Goal: Book appointment/travel/reservation

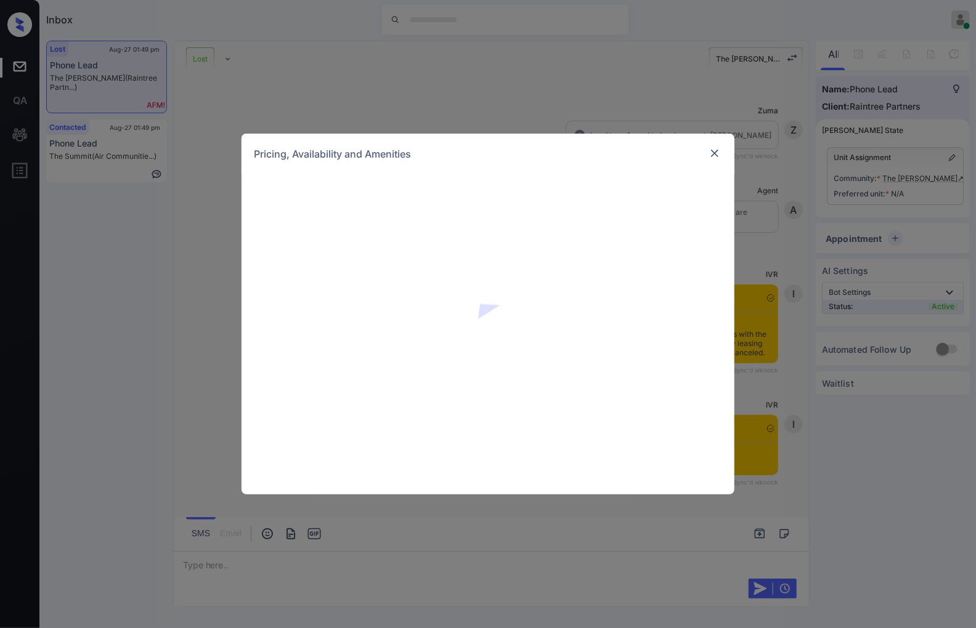
scroll to position [2238, 0]
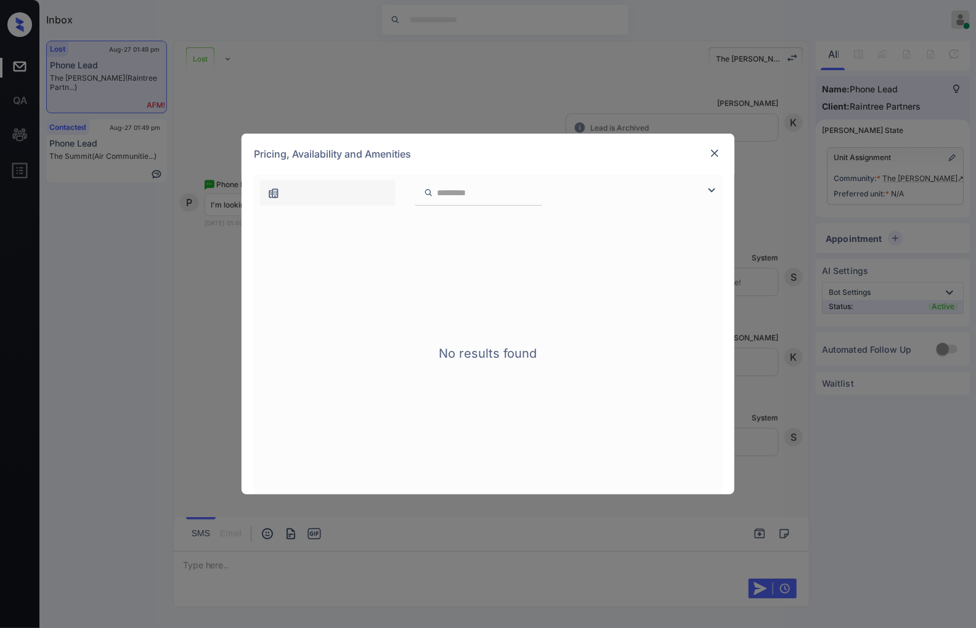
click at [715, 152] on img at bounding box center [715, 153] width 12 height 12
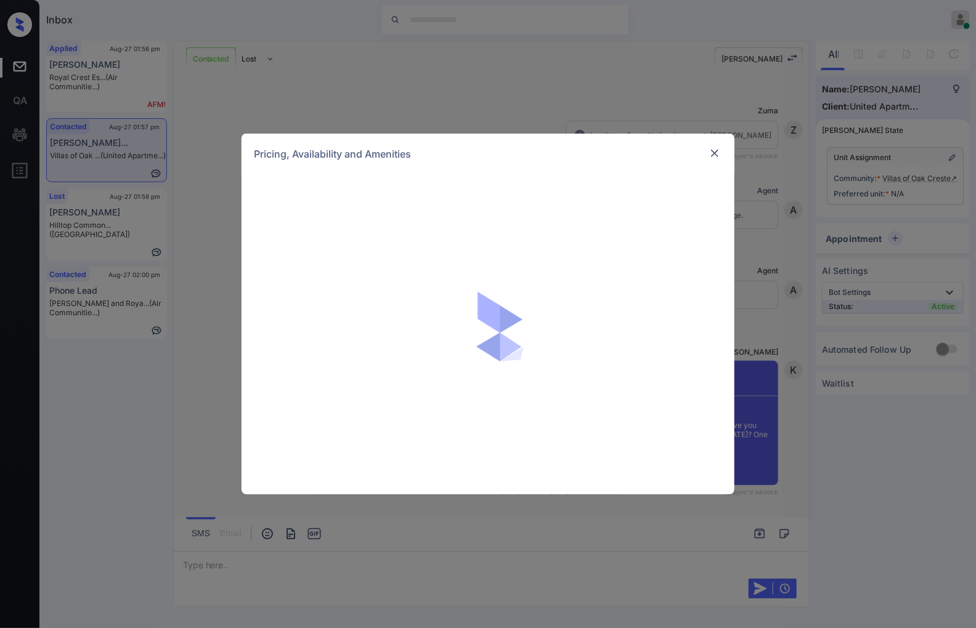
scroll to position [508, 0]
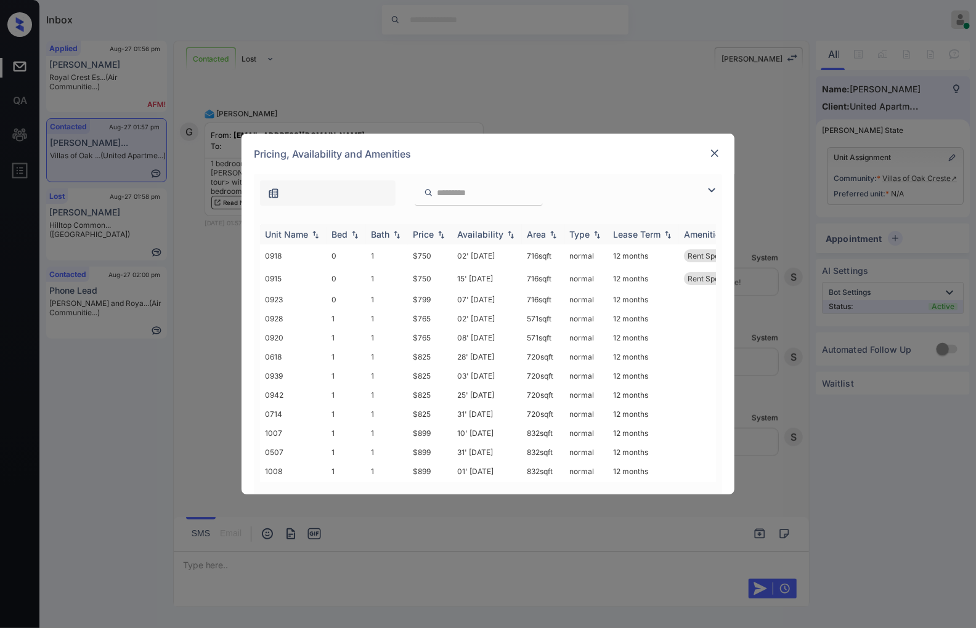
click at [441, 235] on img at bounding box center [441, 234] width 12 height 9
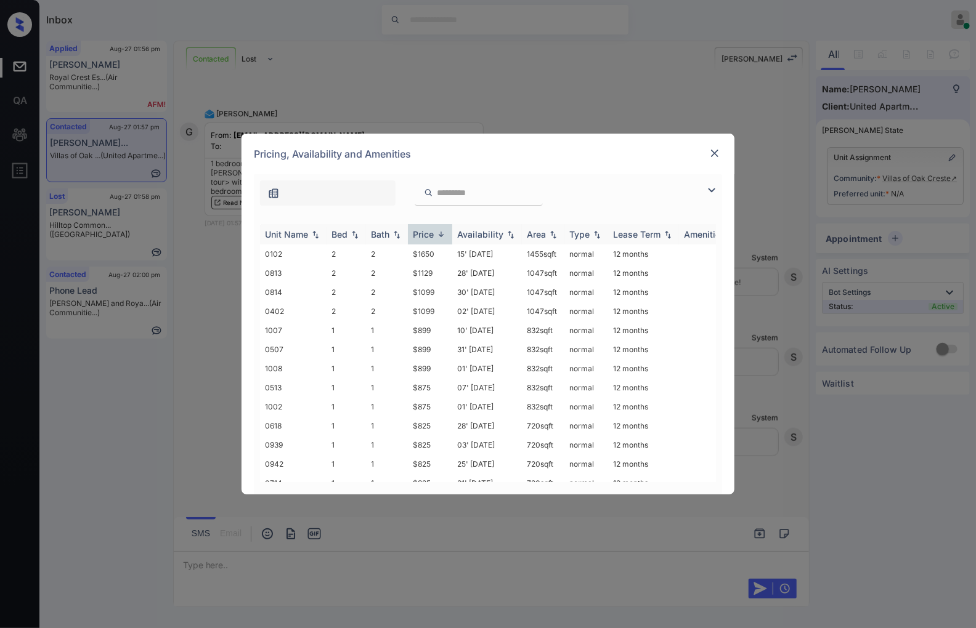
click at [441, 235] on img at bounding box center [441, 234] width 12 height 9
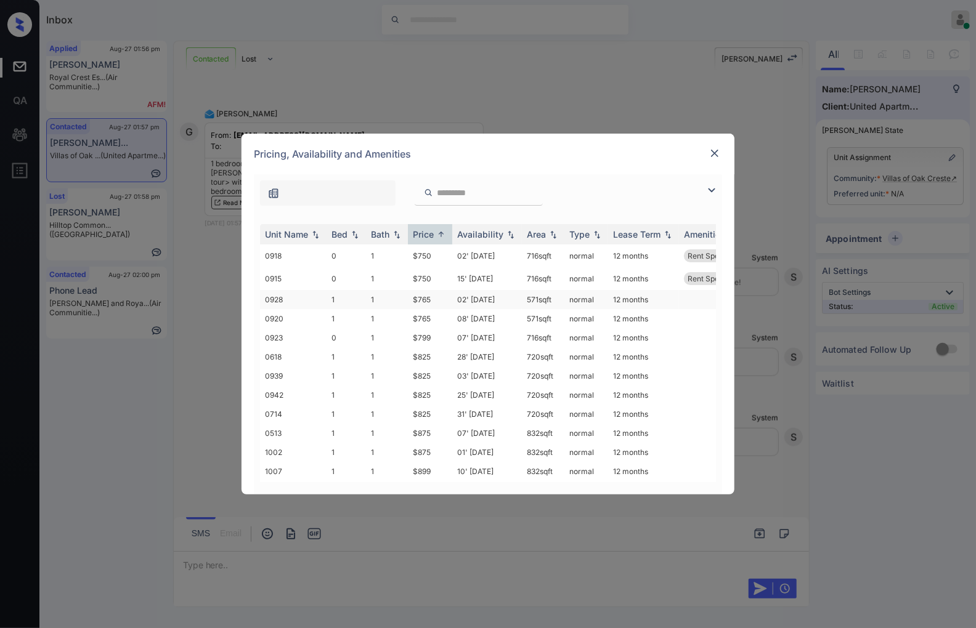
click at [437, 297] on td "$765" at bounding box center [430, 299] width 44 height 19
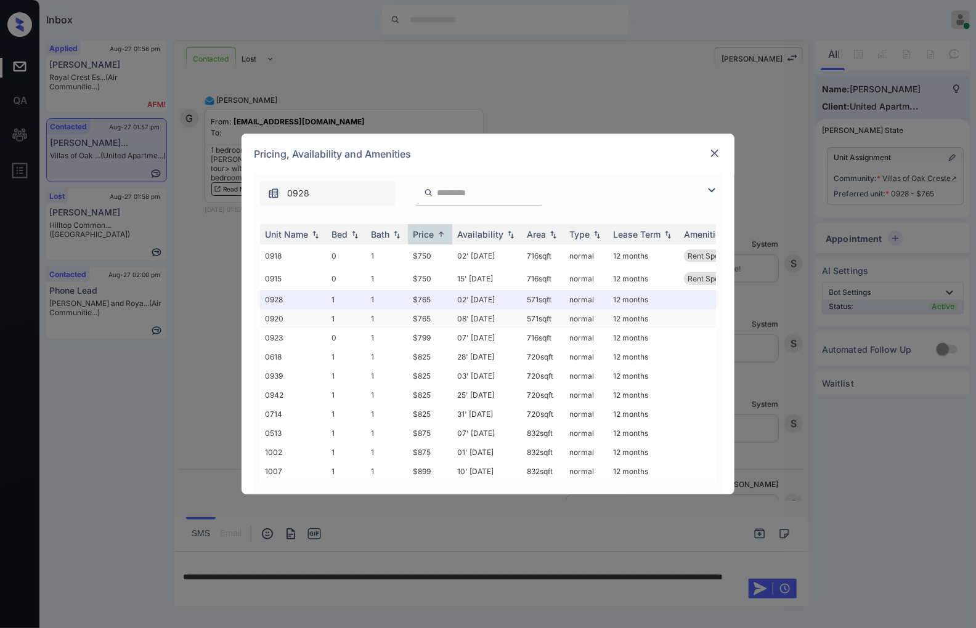
scroll to position [588, 0]
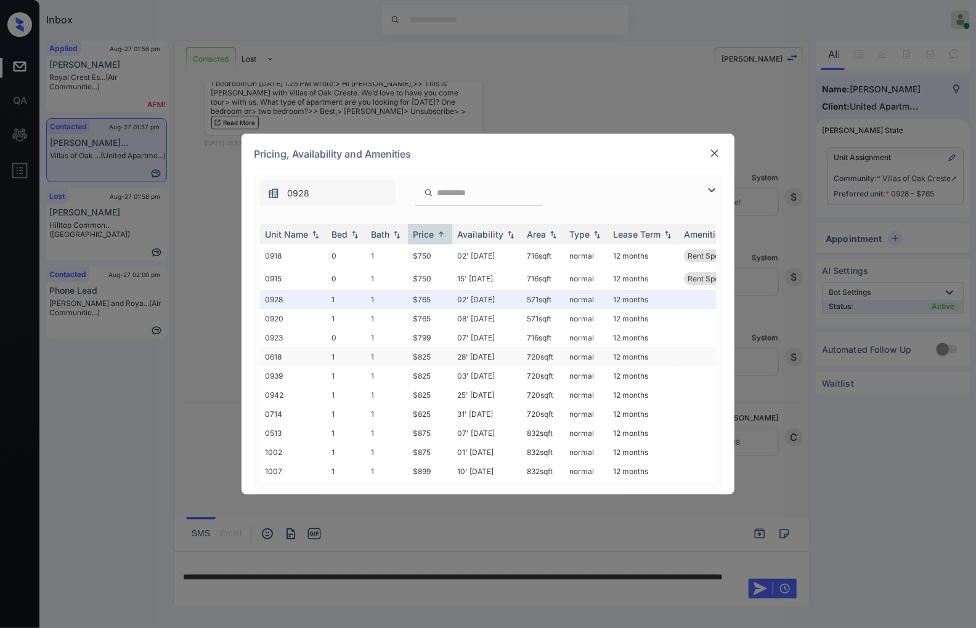
click at [433, 354] on td "$825" at bounding box center [430, 356] width 44 height 19
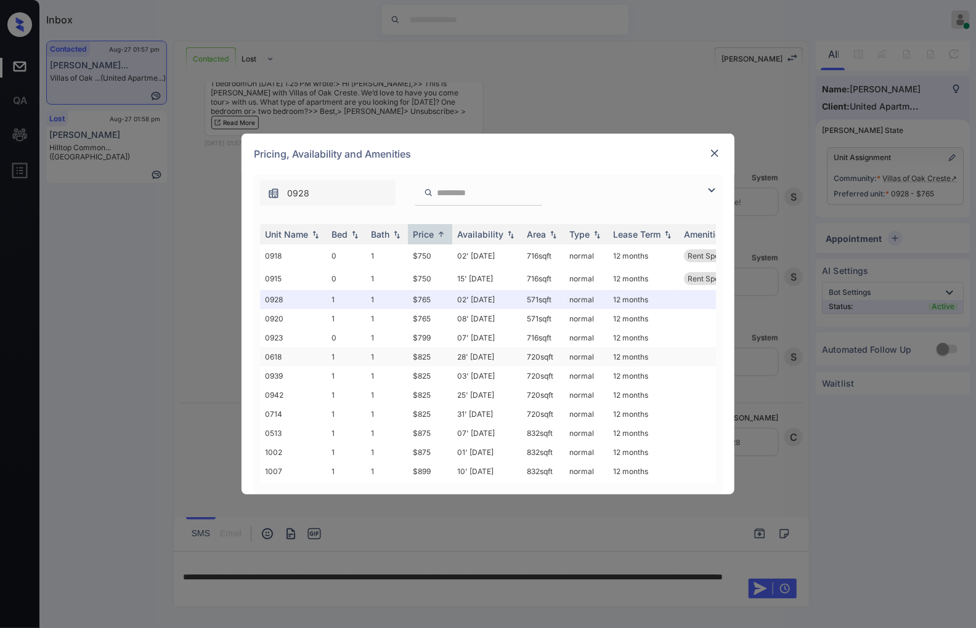
click at [433, 354] on td "$825" at bounding box center [430, 356] width 44 height 19
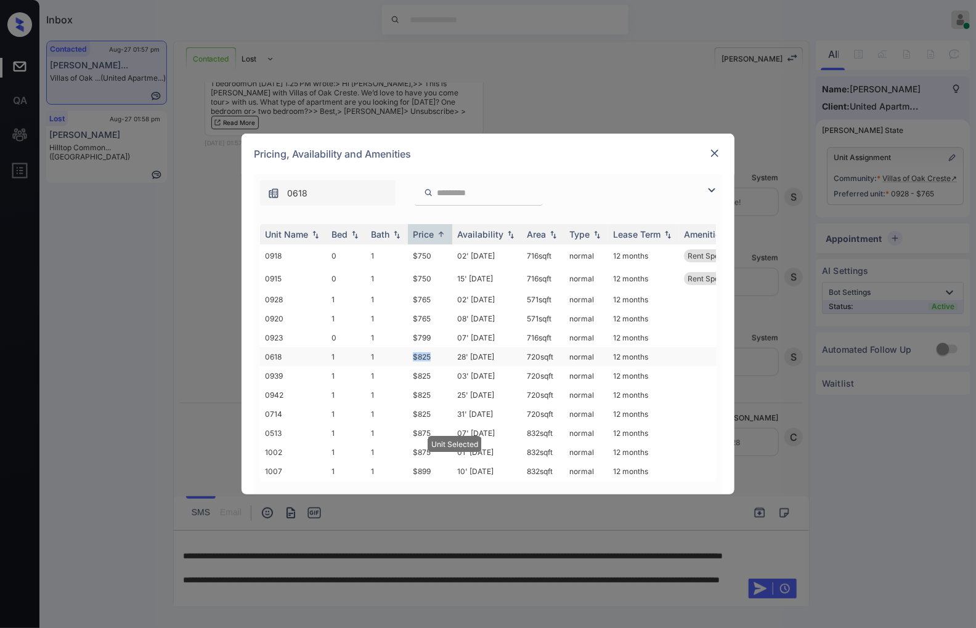
drag, startPoint x: 433, startPoint y: 354, endPoint x: 404, endPoint y: 354, distance: 28.3
click at [404, 354] on tr "0618 1 1 $825 28' Aug 25 720 sqft normal 12 months" at bounding box center [582, 356] width 644 height 19
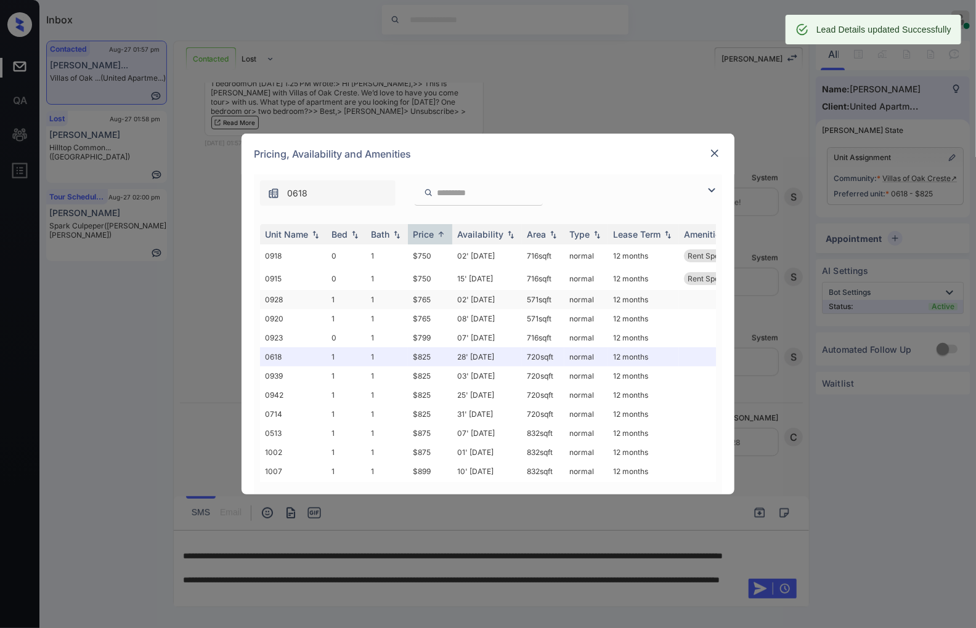
drag, startPoint x: 427, startPoint y: 354, endPoint x: 429, endPoint y: 299, distance: 54.9
click at [429, 299] on td "$765" at bounding box center [430, 299] width 44 height 19
drag, startPoint x: 429, startPoint y: 299, endPoint x: 405, endPoint y: 298, distance: 24.1
click at [405, 298] on tr "0928 1 1 $765 02' Nov 24 571 sqft normal 12 months" at bounding box center [582, 299] width 644 height 19
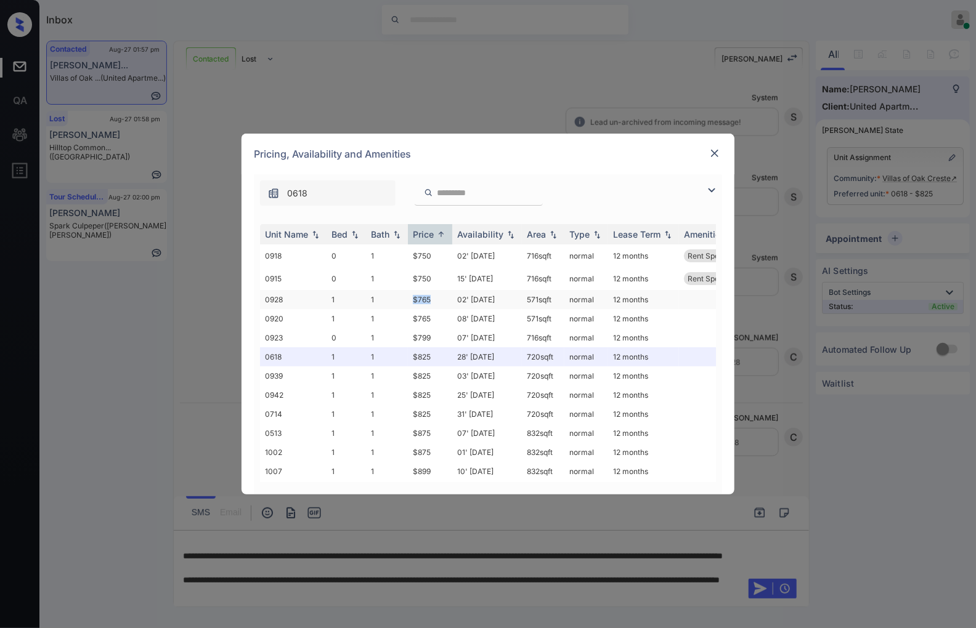
copy tr "$765"
click at [439, 298] on td "$765" at bounding box center [430, 299] width 44 height 19
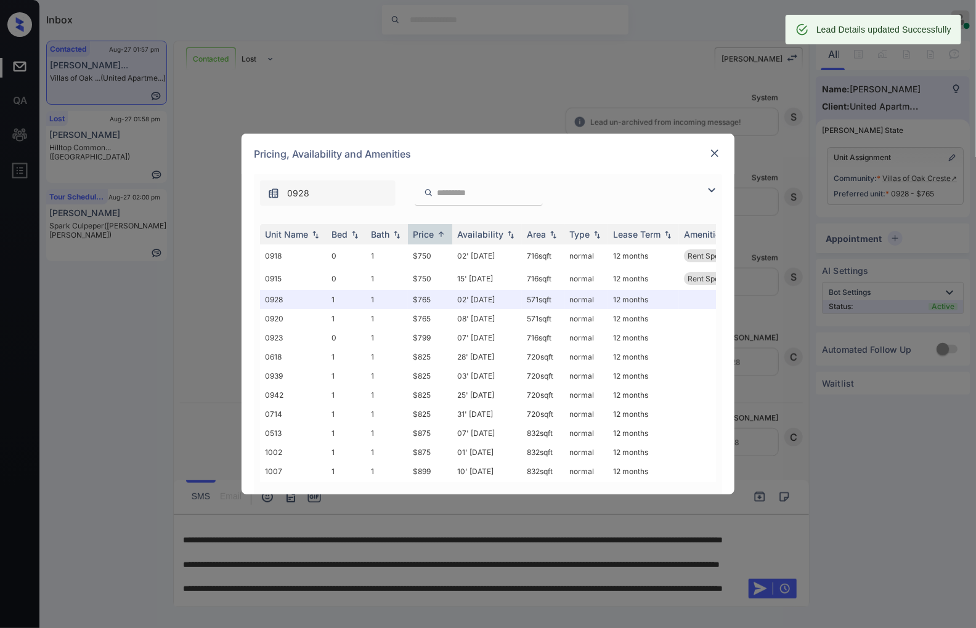
scroll to position [749, 0]
click at [717, 155] on img at bounding box center [715, 153] width 12 height 12
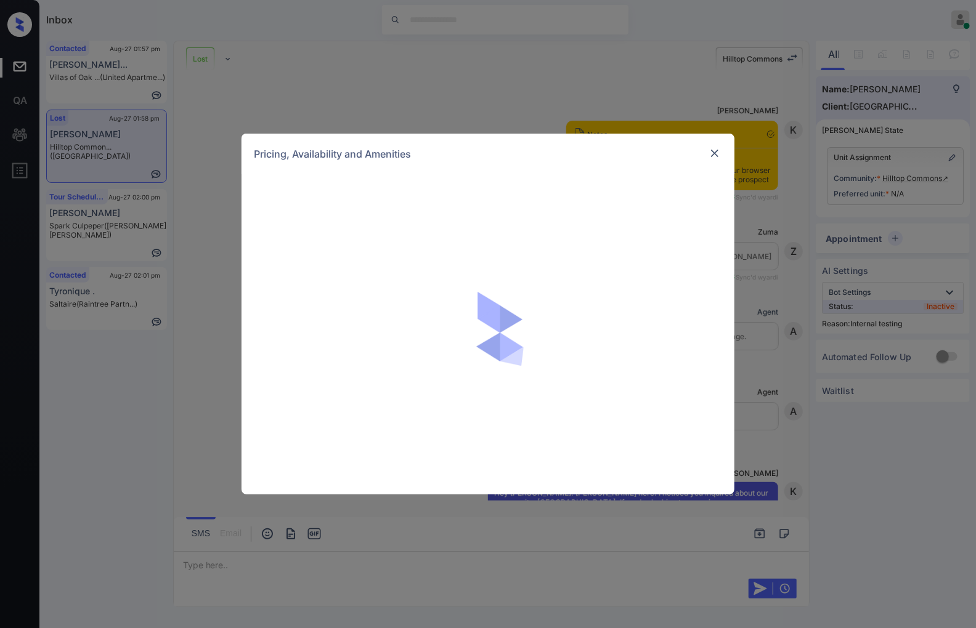
scroll to position [3009, 0]
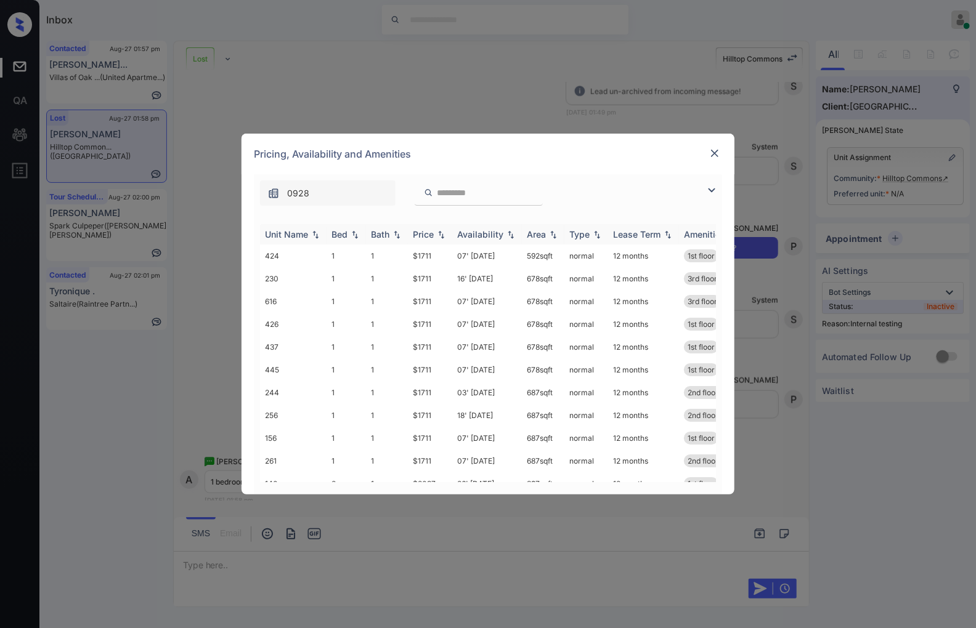
click at [444, 232] on img at bounding box center [441, 234] width 12 height 9
drag, startPoint x: 439, startPoint y: 255, endPoint x: 410, endPoint y: 256, distance: 29.6
click at [410, 256] on td "$1711" at bounding box center [430, 256] width 44 height 23
drag, startPoint x: 436, startPoint y: 278, endPoint x: 413, endPoint y: 281, distance: 22.3
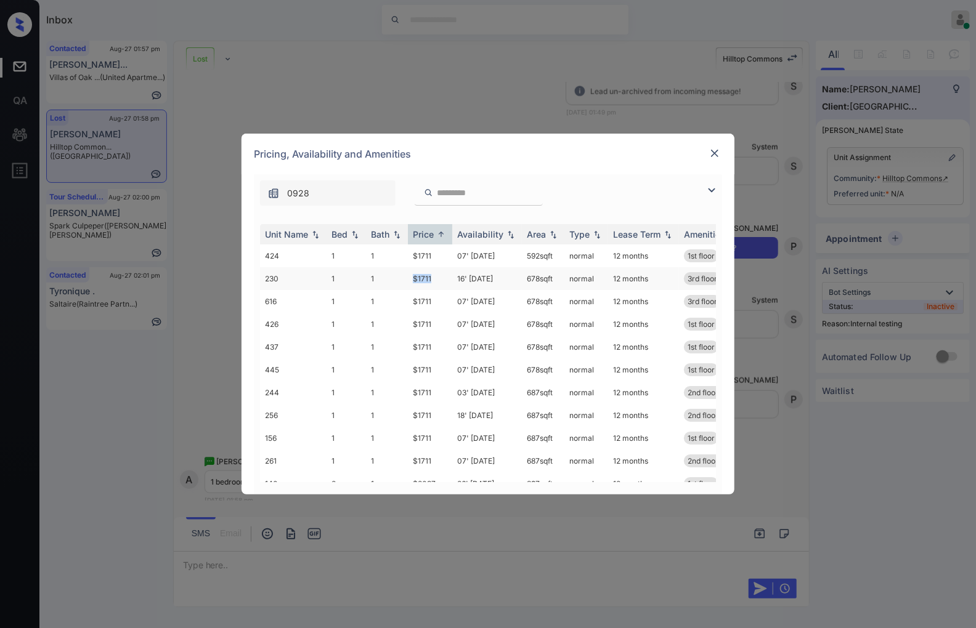
click at [413, 281] on td "$1711" at bounding box center [430, 278] width 44 height 23
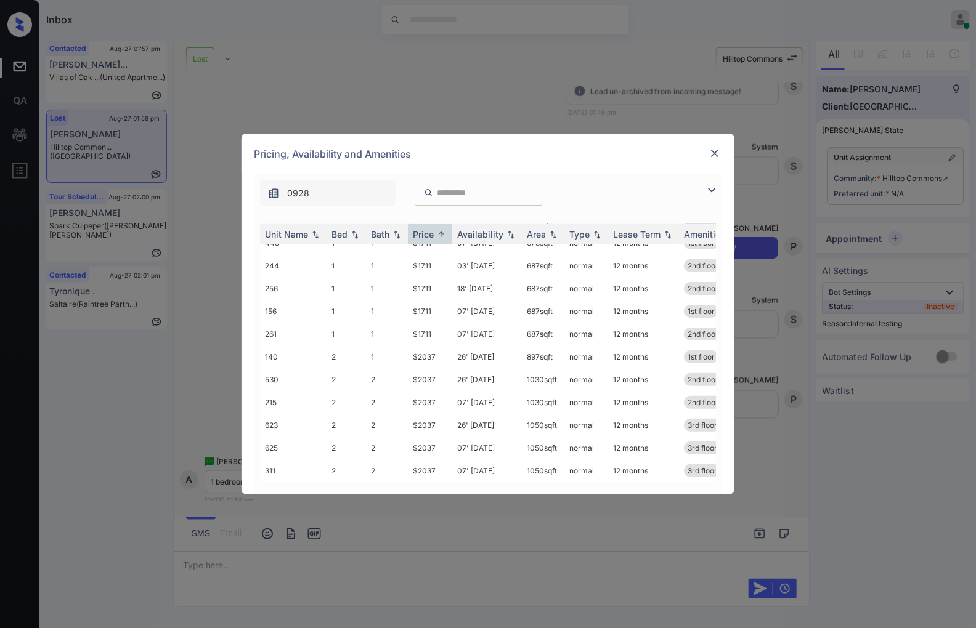
scroll to position [0, 0]
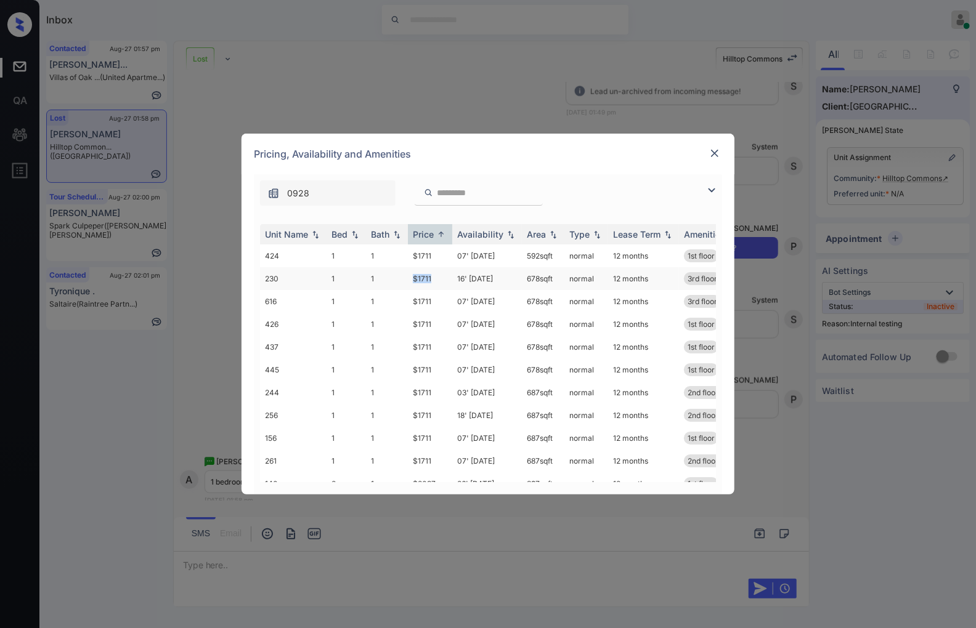
copy td "$1711"
click at [441, 278] on td "$1711" at bounding box center [430, 278] width 44 height 23
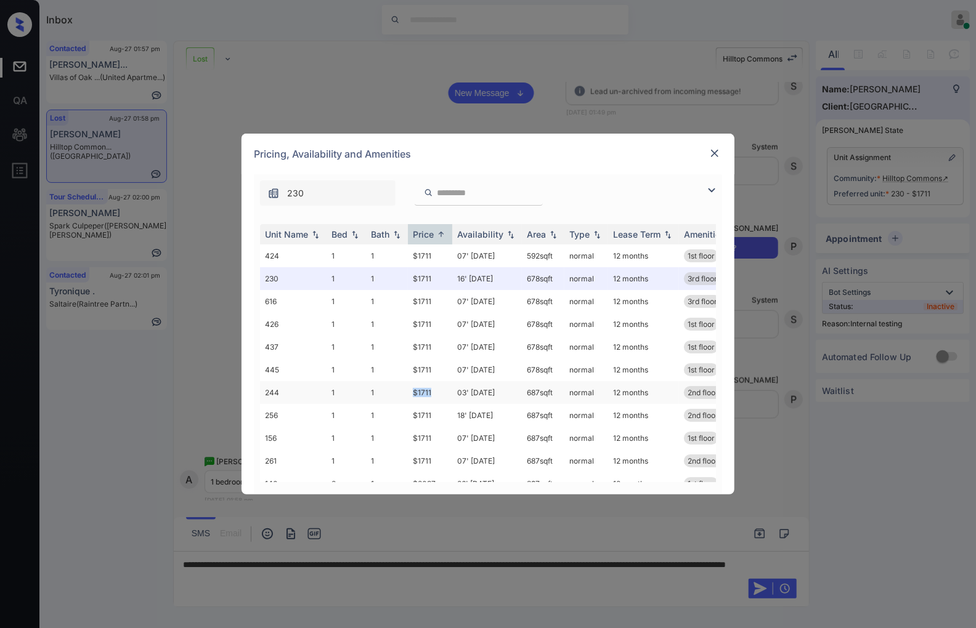
drag, startPoint x: 439, startPoint y: 396, endPoint x: 411, endPoint y: 392, distance: 28.6
click at [411, 392] on td "$1711" at bounding box center [430, 392] width 44 height 23
copy td "$1711"
click at [425, 394] on td "$1711" at bounding box center [430, 392] width 44 height 23
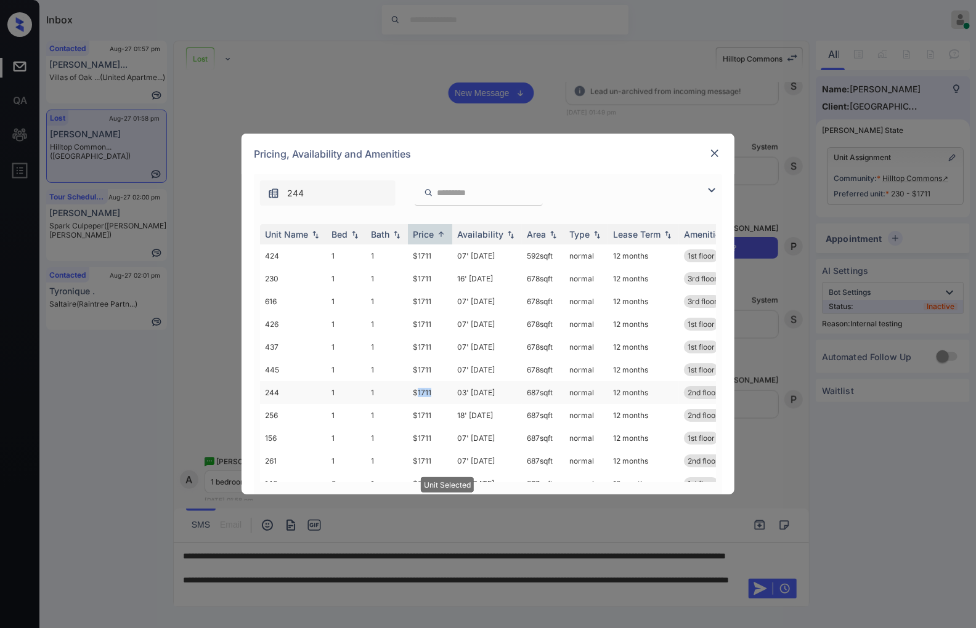
scroll to position [136, 0]
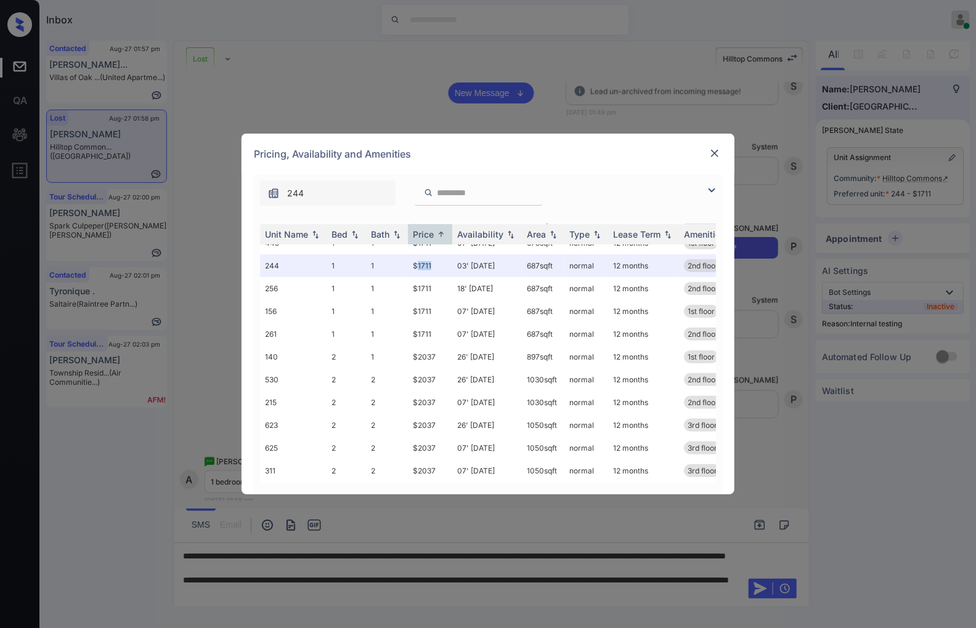
click at [712, 151] on img at bounding box center [715, 153] width 12 height 12
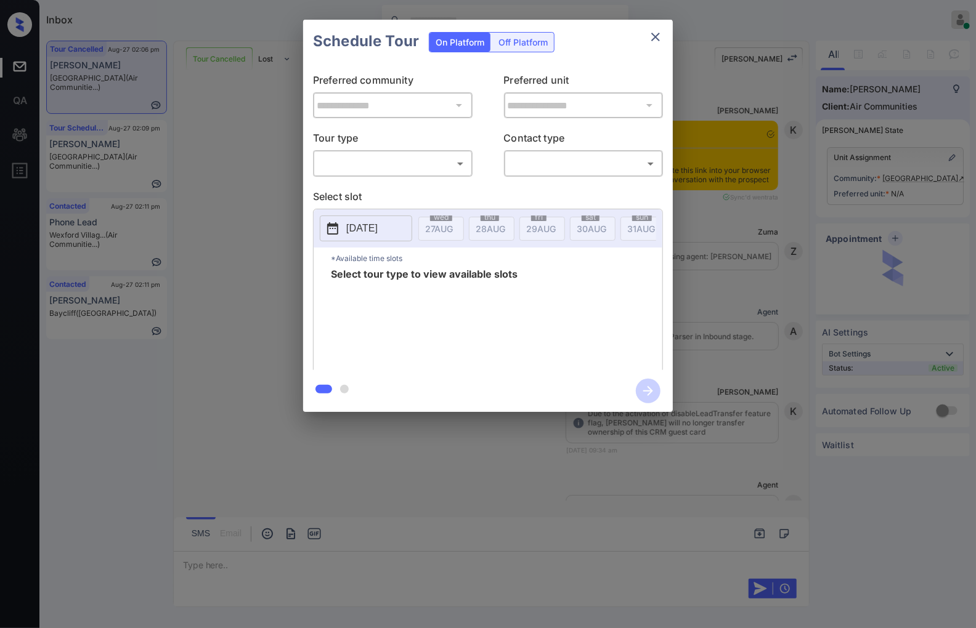
scroll to position [4388, 0]
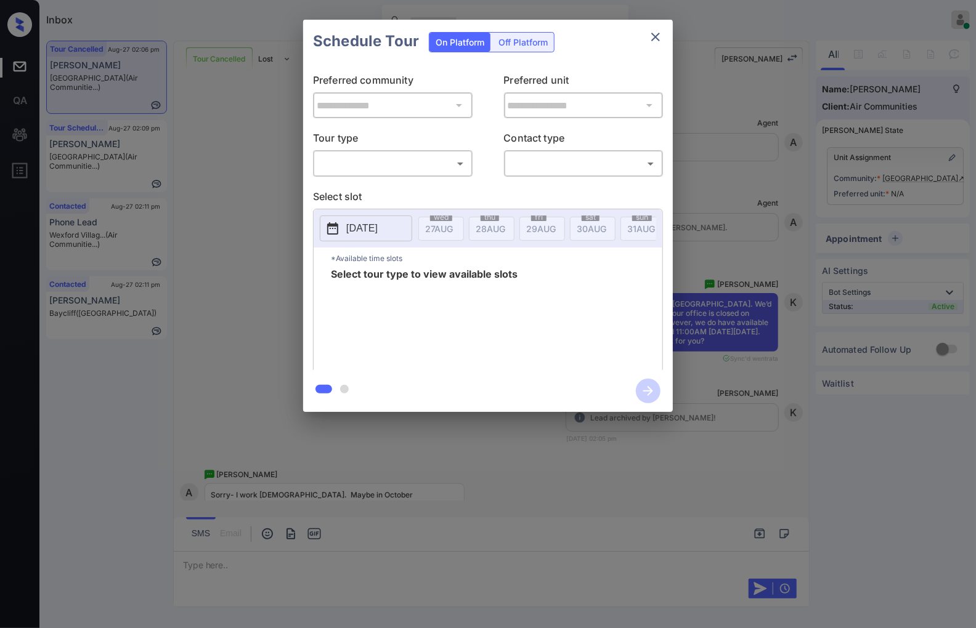
click at [179, 428] on div "**********" at bounding box center [488, 216] width 976 height 432
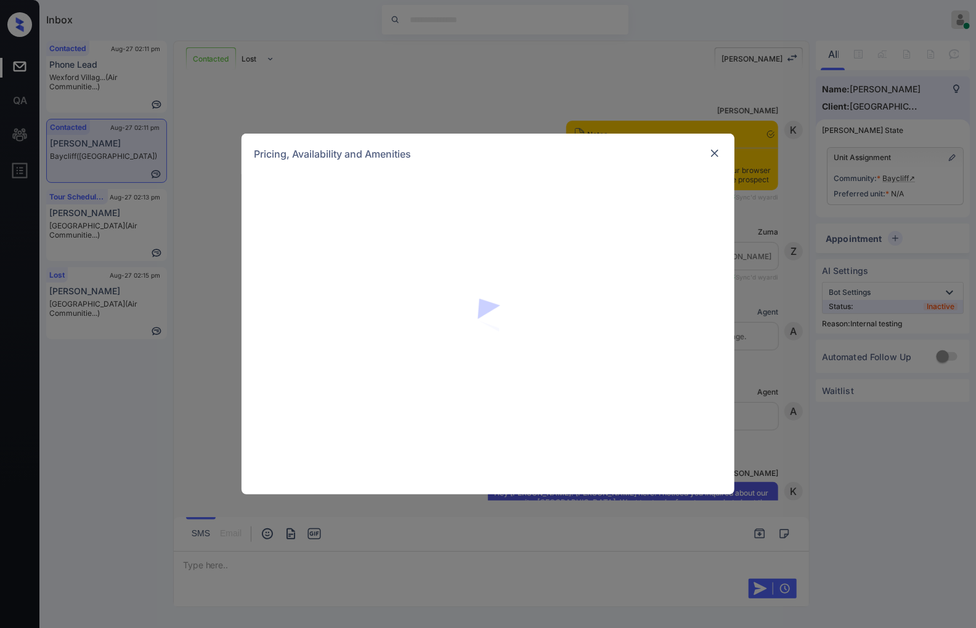
scroll to position [1599, 0]
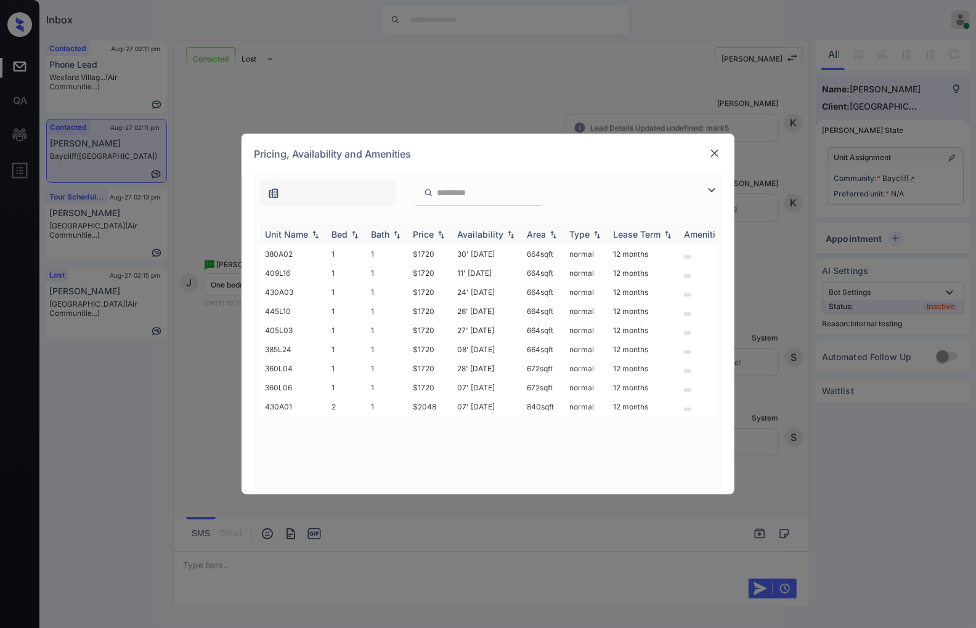
click at [444, 234] on img at bounding box center [441, 234] width 12 height 9
drag, startPoint x: 439, startPoint y: 253, endPoint x: 400, endPoint y: 251, distance: 38.9
click at [400, 251] on tr "380A02 1 1 $1720 30' [DATE] 664 sqft normal 12 months" at bounding box center [582, 254] width 644 height 19
copy tr "$1720"
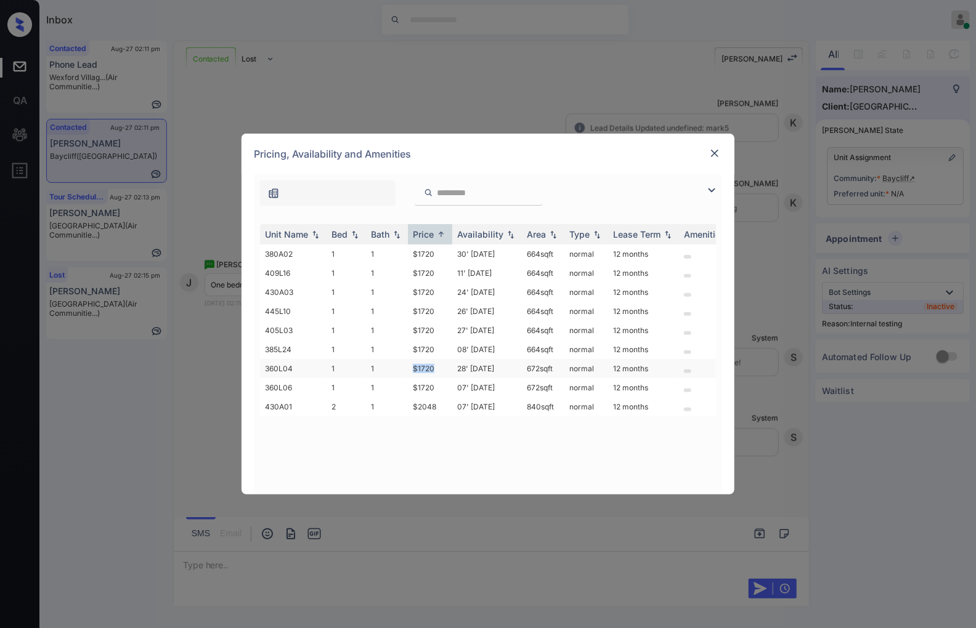
drag, startPoint x: 438, startPoint y: 364, endPoint x: 402, endPoint y: 365, distance: 35.7
click at [402, 365] on tr "360L04 1 1 $1720 28' [DATE] 672 sqft normal 12 months" at bounding box center [582, 368] width 644 height 19
copy tr "$1720"
click at [428, 364] on td "$1720" at bounding box center [430, 368] width 44 height 19
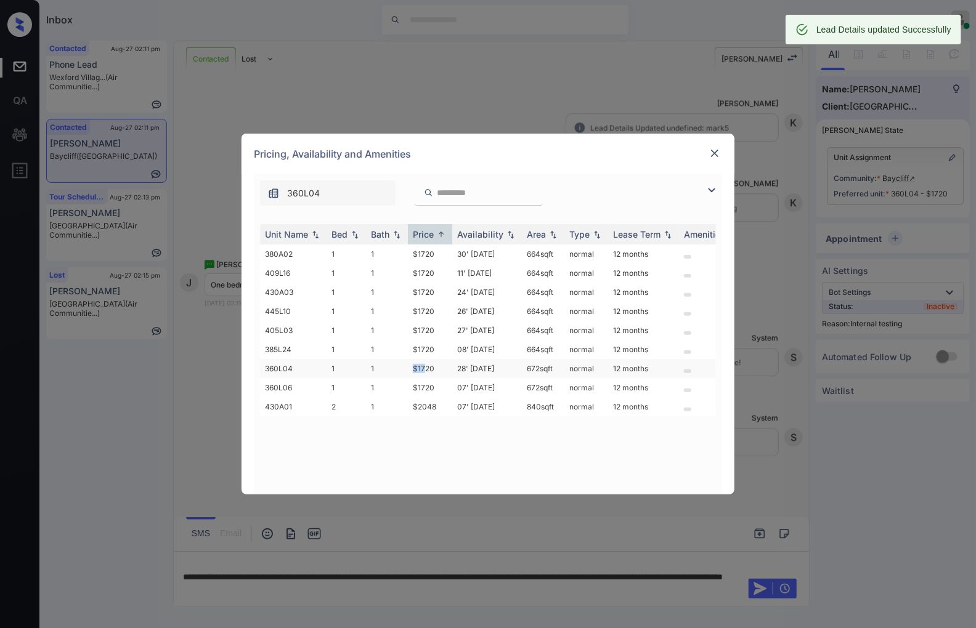
scroll to position [1680, 0]
drag, startPoint x: 408, startPoint y: 364, endPoint x: 432, endPoint y: 367, distance: 24.2
click at [432, 367] on td "$1720" at bounding box center [430, 368] width 44 height 19
copy td "$1720"
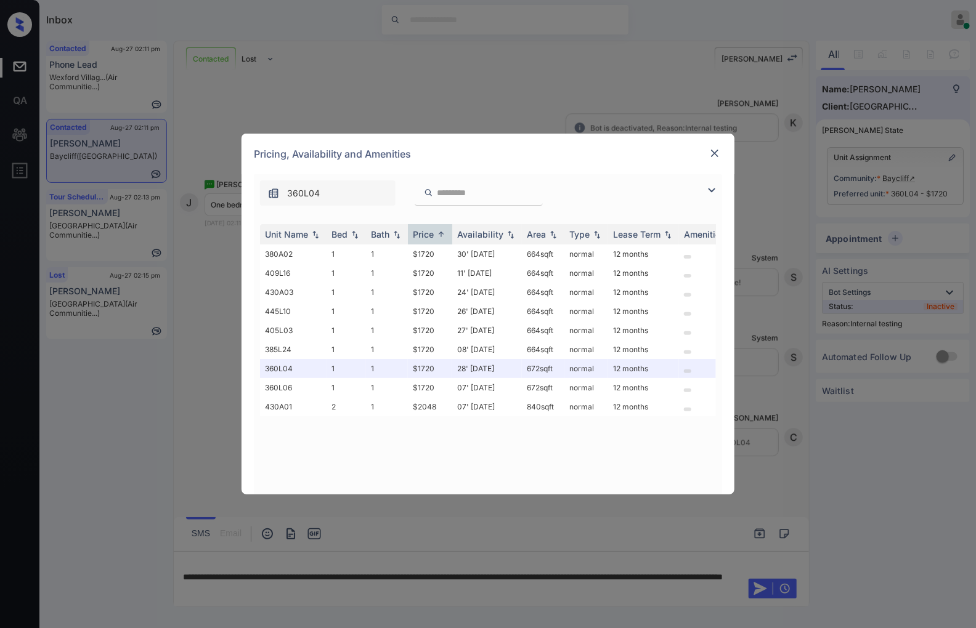
click at [298, 574] on div "**********" at bounding box center [488, 314] width 976 height 628
click at [402, 365] on td "1" at bounding box center [387, 368] width 42 height 19
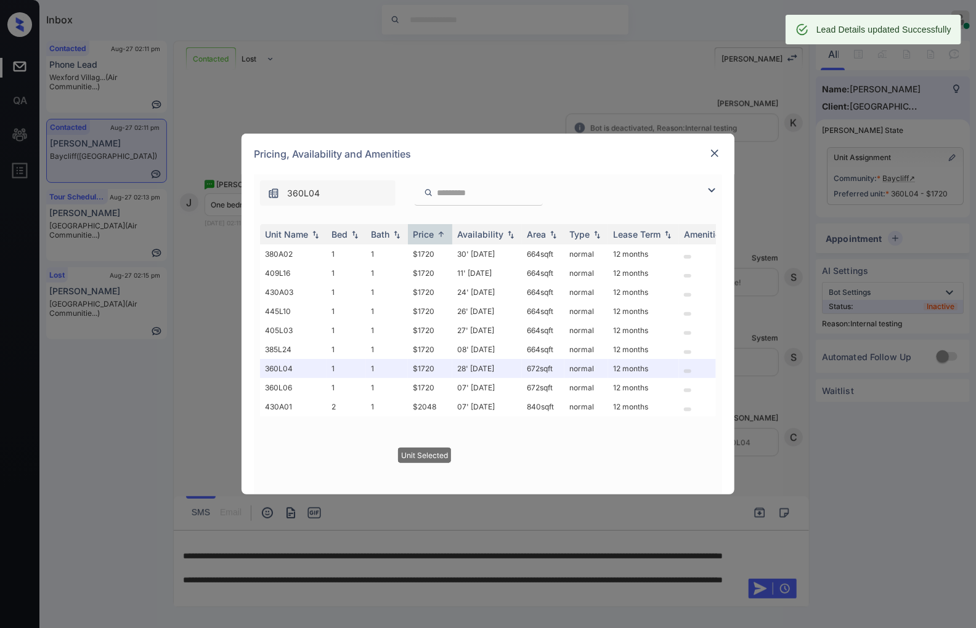
click at [713, 144] on div "Pricing, Availability and Amenities" at bounding box center [488, 154] width 493 height 41
click at [713, 146] on div at bounding box center [714, 153] width 15 height 15
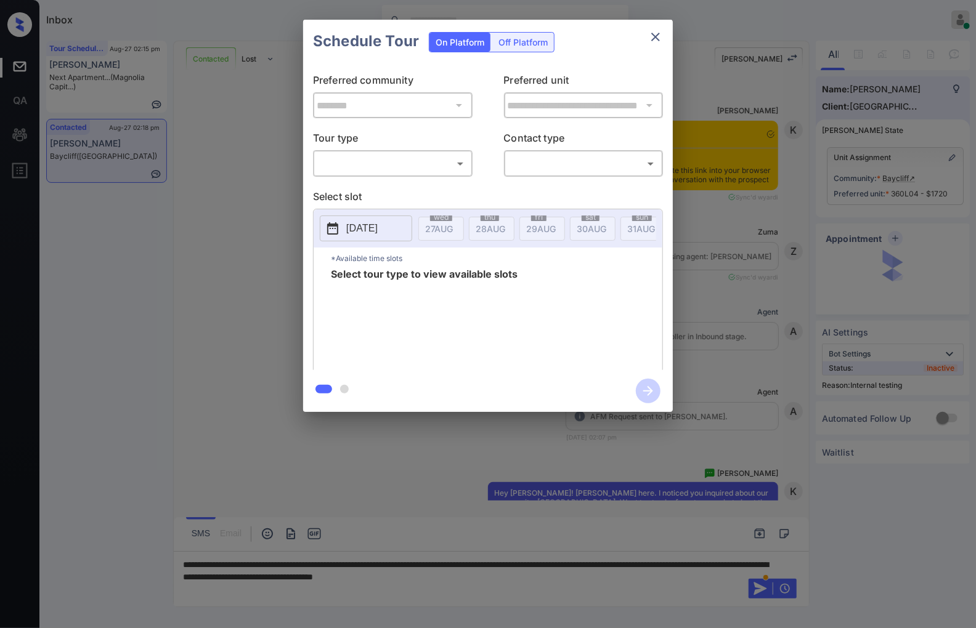
scroll to position [765, 0]
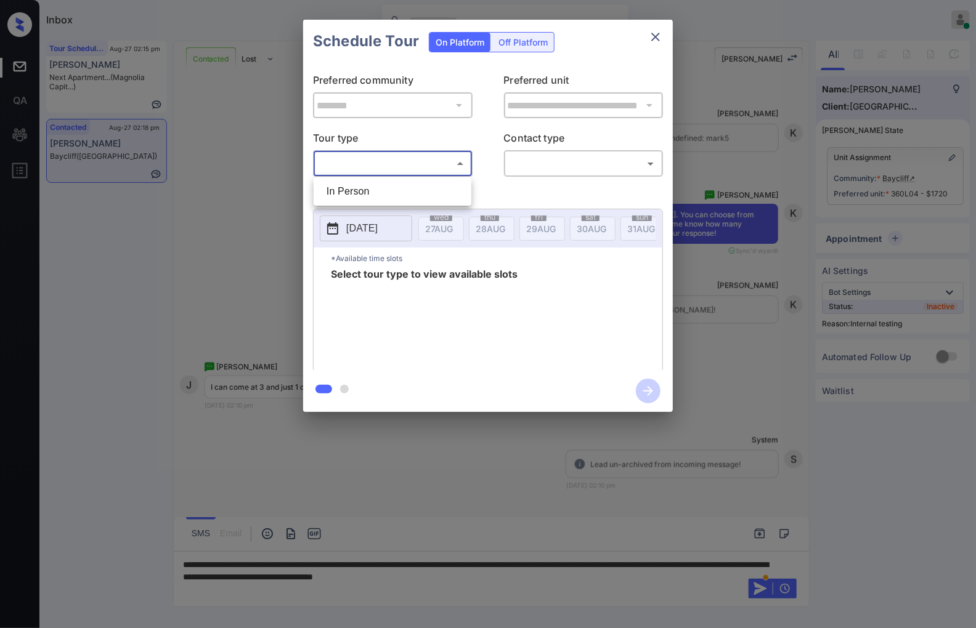
click at [432, 162] on body "Inbox [PERSON_NAME] Online Set yourself offline Set yourself on break Profile S…" at bounding box center [488, 314] width 976 height 628
click at [429, 195] on li "In Person" at bounding box center [393, 192] width 152 height 22
type input "********"
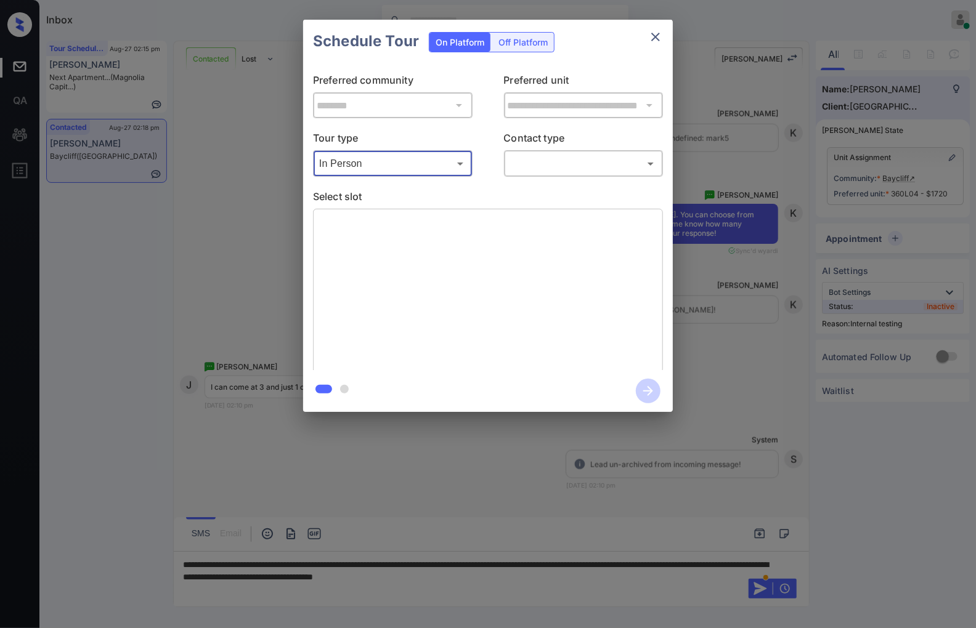
click at [536, 158] on body "Inbox [PERSON_NAME] Online Set yourself offline Set yourself on break Profile S…" at bounding box center [488, 314] width 976 height 628
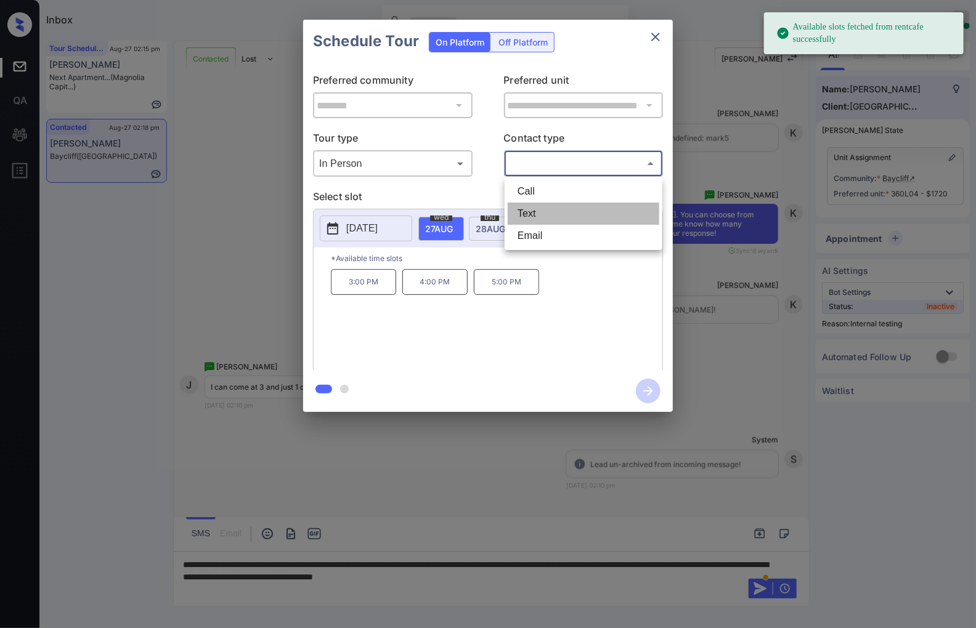
click at [533, 208] on li "Text" at bounding box center [584, 214] width 152 height 22
type input "****"
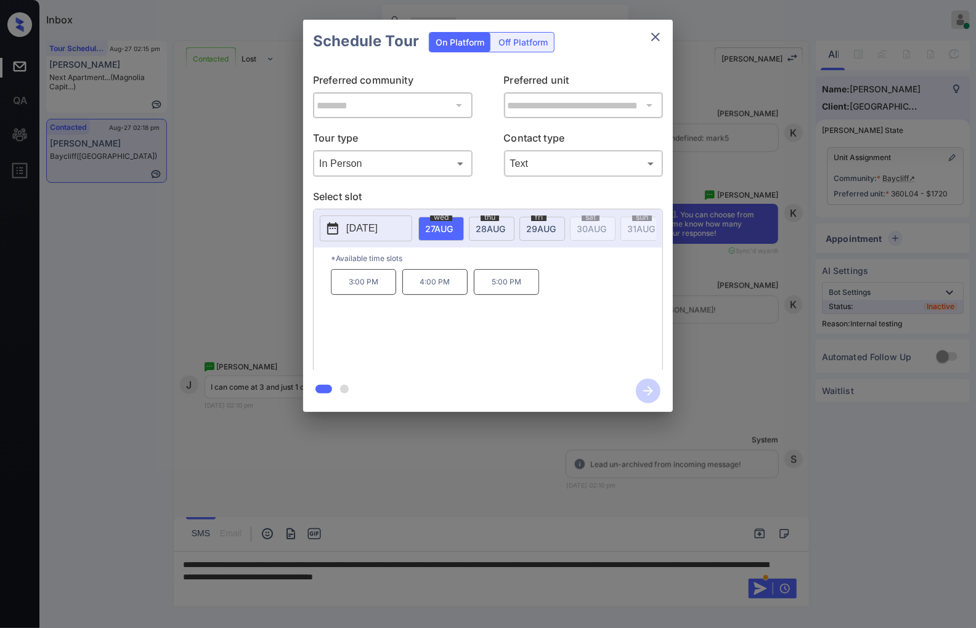
click at [718, 288] on div "**********" at bounding box center [488, 216] width 976 height 432
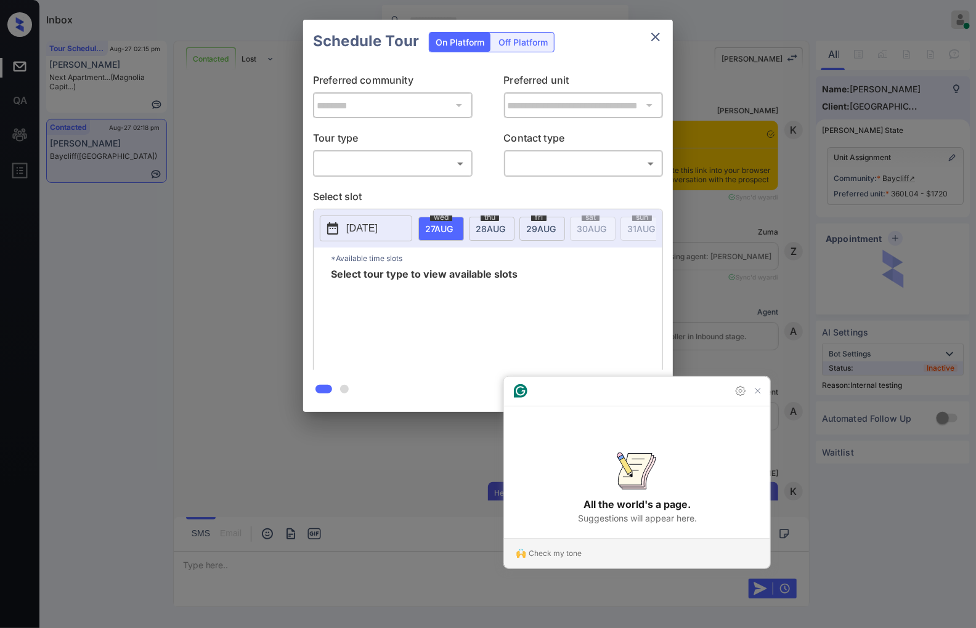
scroll to position [765, 0]
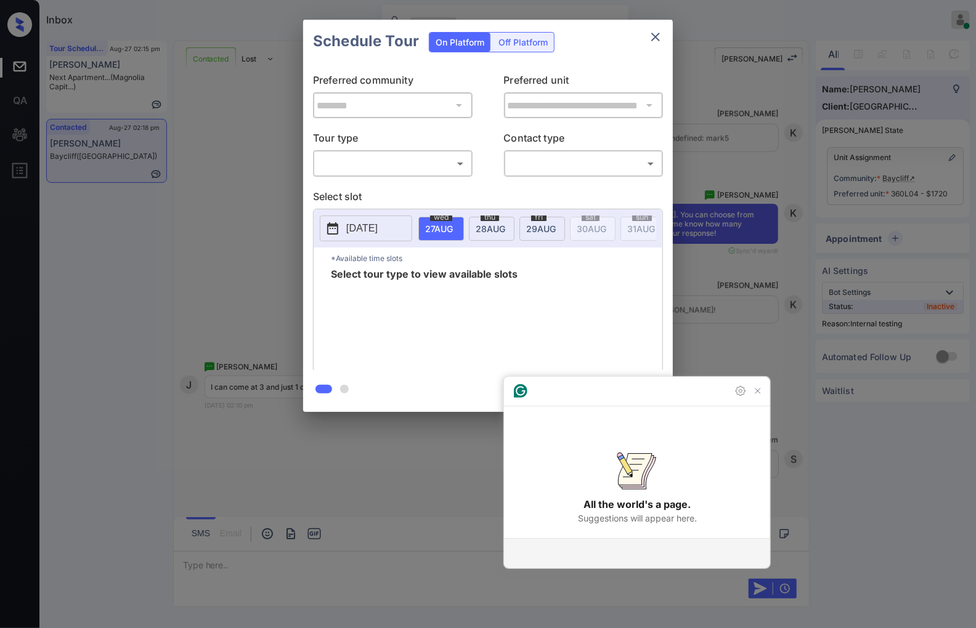
click at [423, 164] on body "Inbox [PERSON_NAME] Online Set yourself offline Set yourself on break Profile S…" at bounding box center [488, 314] width 976 height 628
click at [410, 198] on li "In Person" at bounding box center [393, 192] width 152 height 22
type input "********"
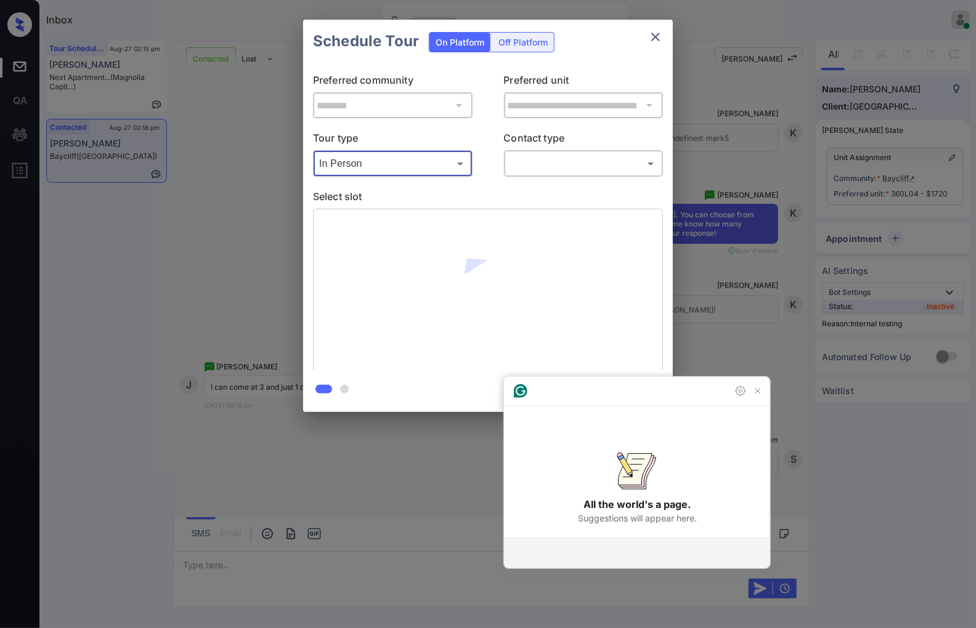
click at [528, 158] on body "Inbox Caroline Dacanay Online Set yourself offline Set yourself on break Profil…" at bounding box center [488, 314] width 976 height 628
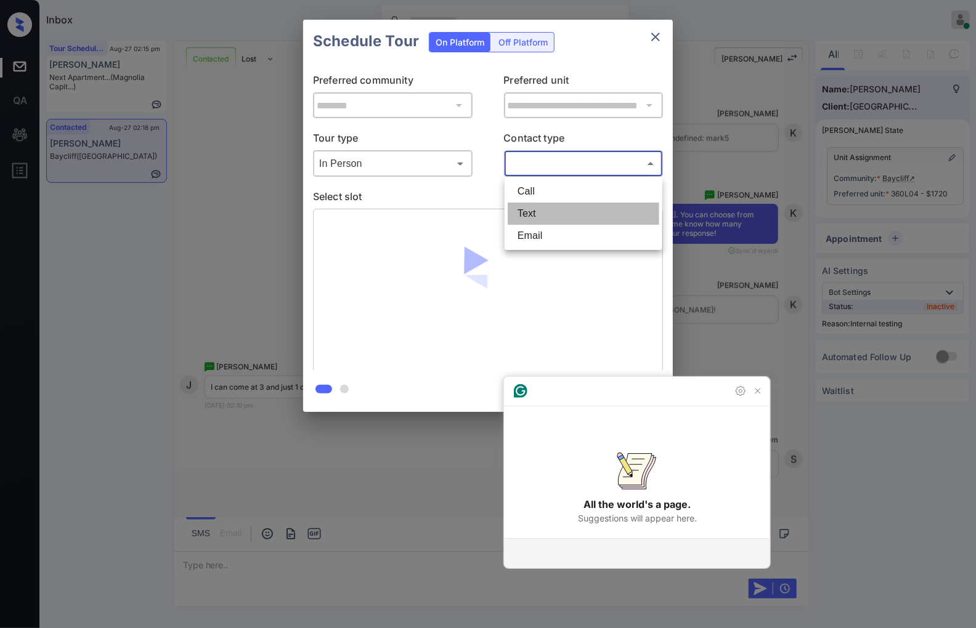
click at [531, 211] on li "Text" at bounding box center [584, 214] width 152 height 22
type input "****"
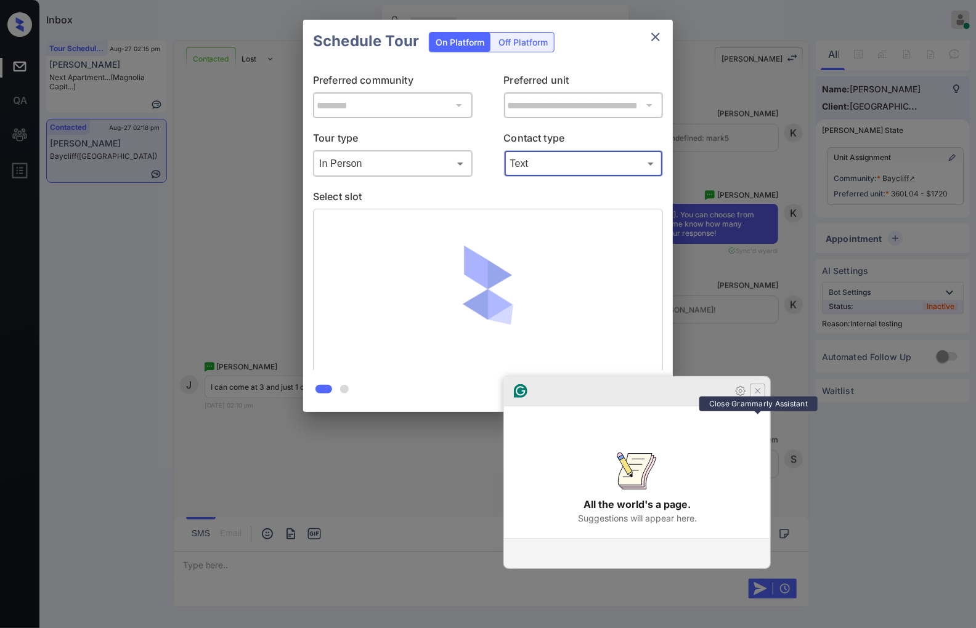
click at [758, 396] on icon "Close Grammarly Assistant" at bounding box center [758, 391] width 10 height 10
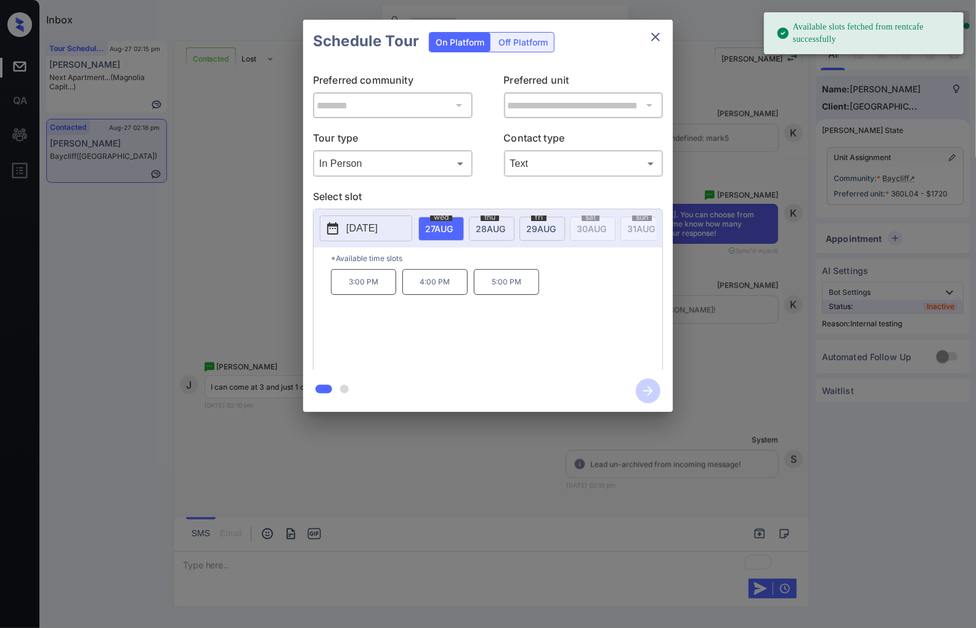
click at [368, 295] on p "3:00 PM" at bounding box center [363, 282] width 65 height 26
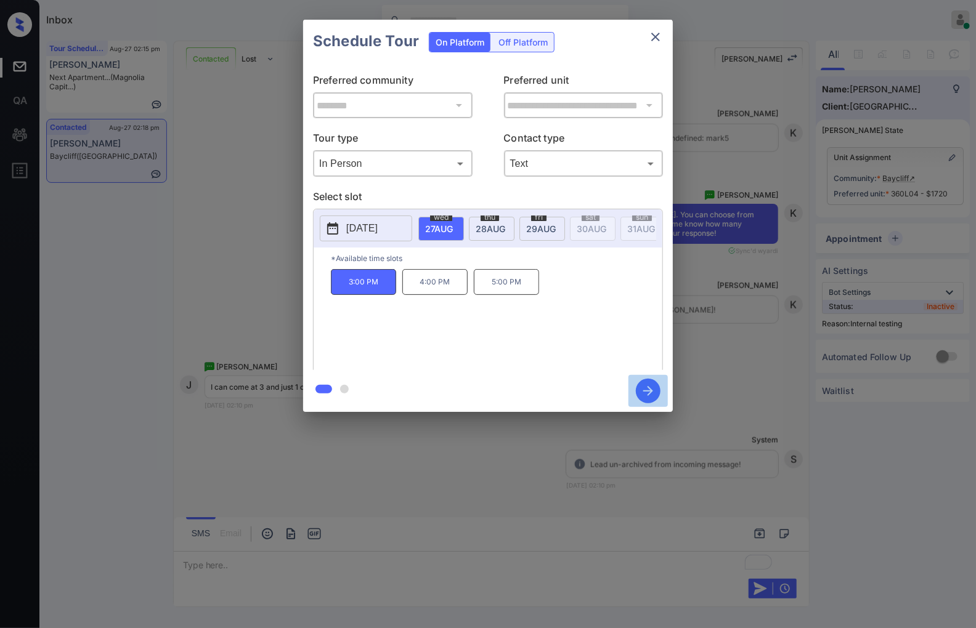
click at [644, 393] on icon "button" at bounding box center [648, 391] width 25 height 25
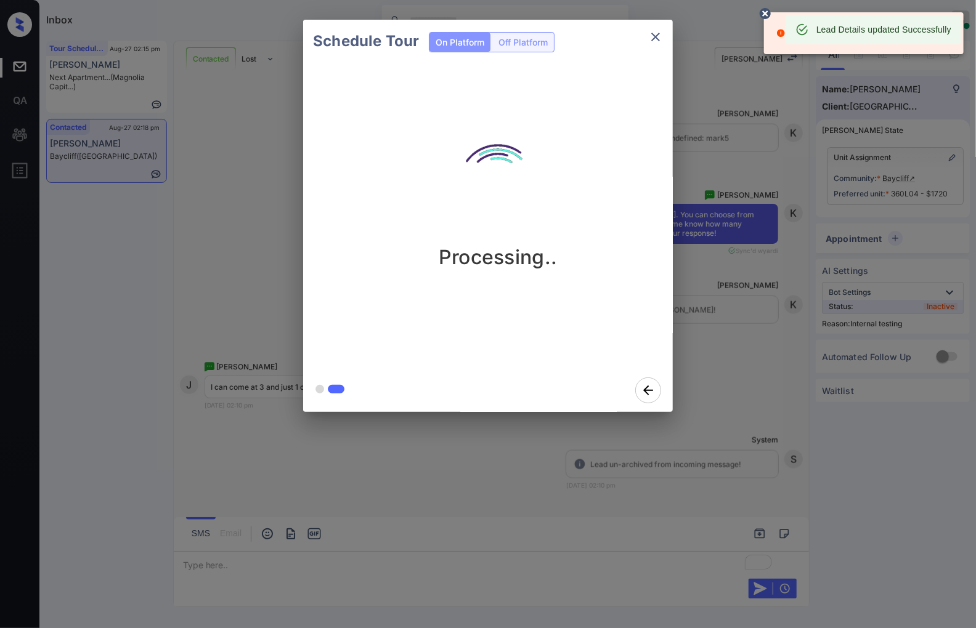
click at [771, 40] on div "Client Error: Cannot create appointment since this slot is already booked." at bounding box center [864, 33] width 200 height 42
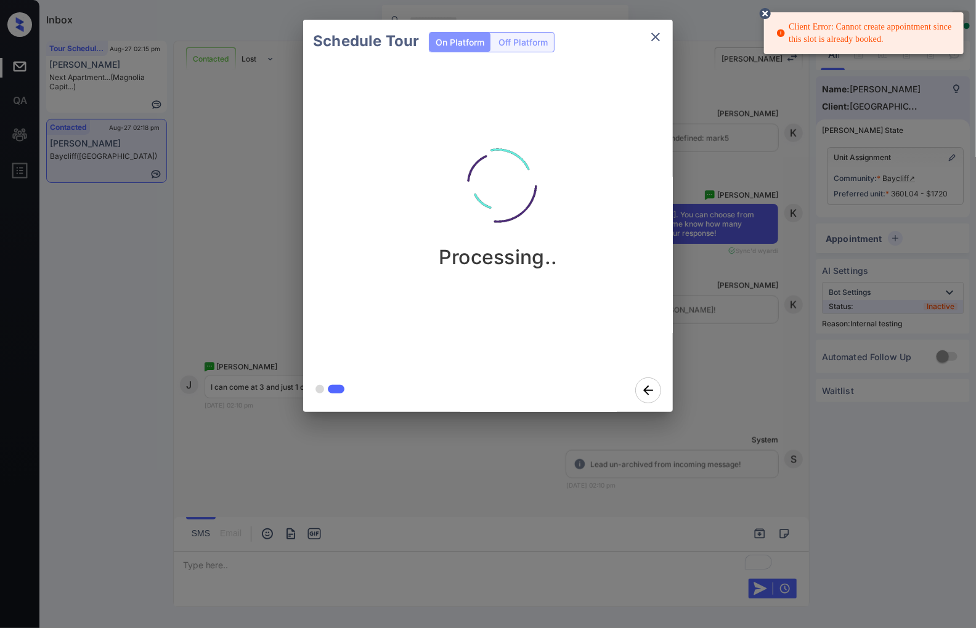
click at [765, 11] on icon at bounding box center [765, 13] width 11 height 11
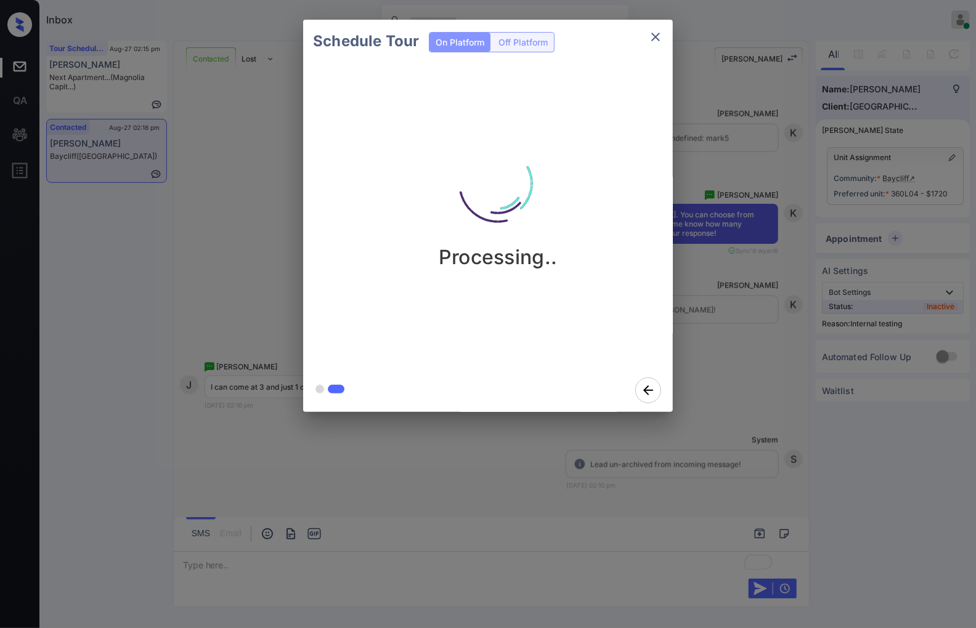
click at [656, 37] on icon "close" at bounding box center [655, 37] width 9 height 9
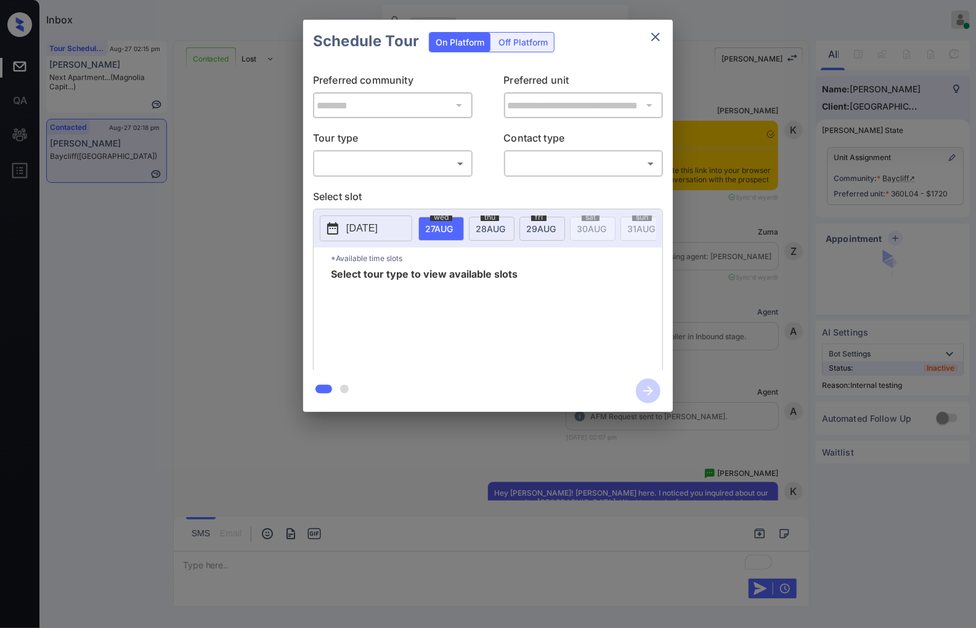
scroll to position [765, 0]
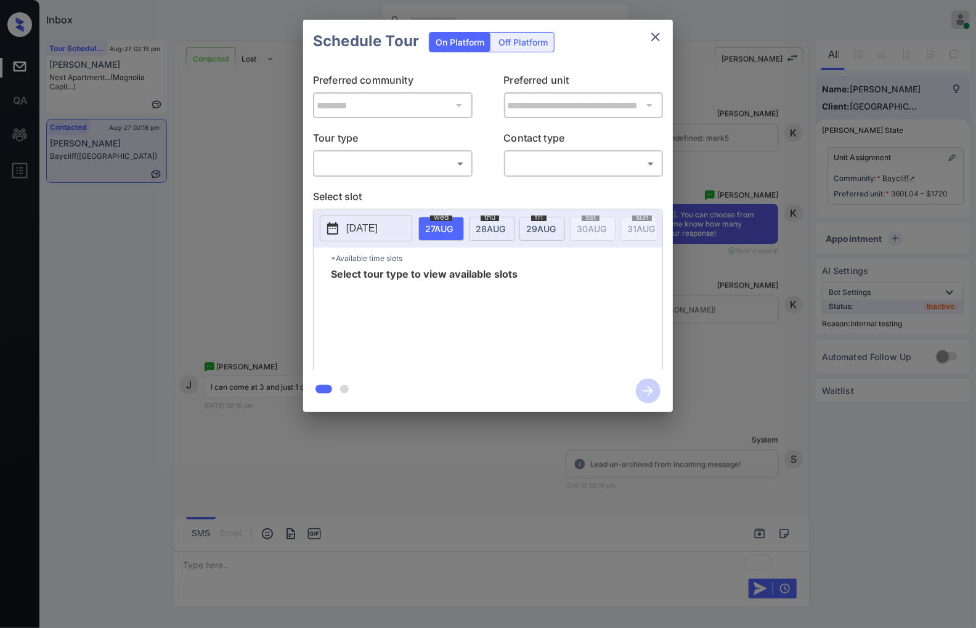
click at [424, 165] on body "Inbox [PERSON_NAME] Online Set yourself offline Set yourself on break Profile S…" at bounding box center [488, 314] width 976 height 628
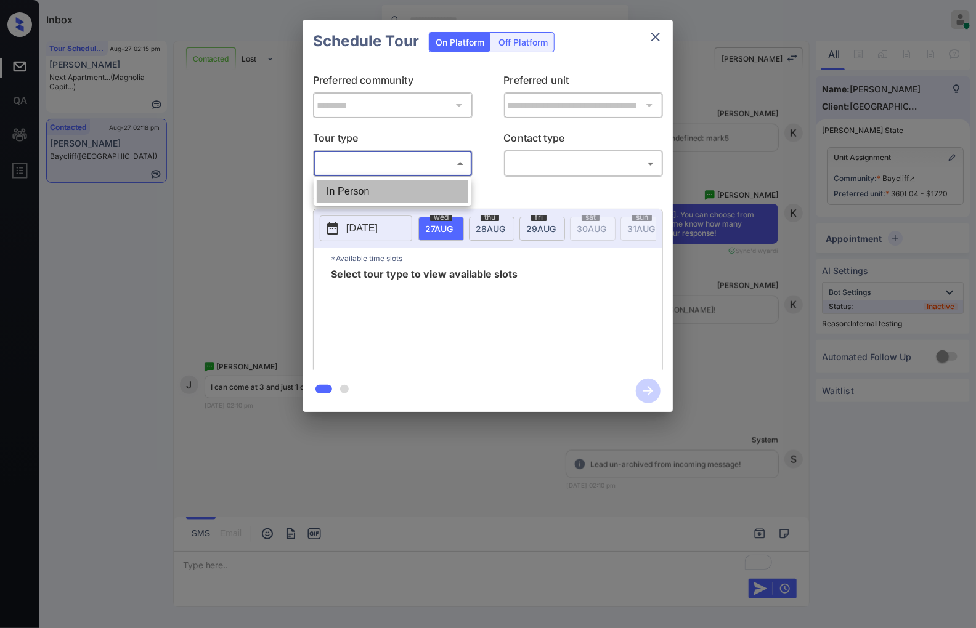
click at [424, 185] on li "In Person" at bounding box center [393, 192] width 152 height 22
type input "********"
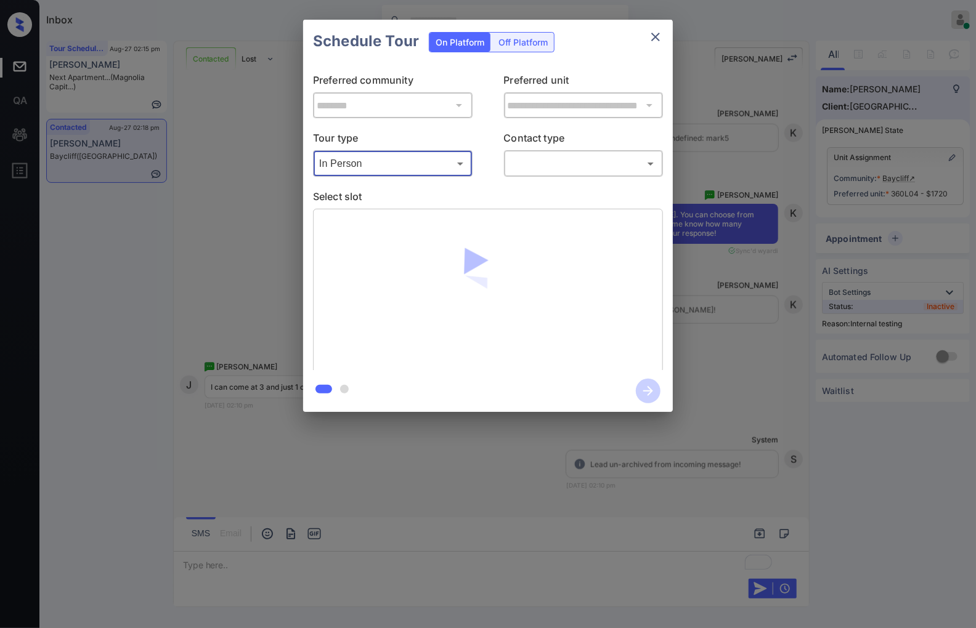
click at [544, 157] on body "Inbox Caroline Dacanay Online Set yourself offline Set yourself on break Profil…" at bounding box center [488, 314] width 976 height 628
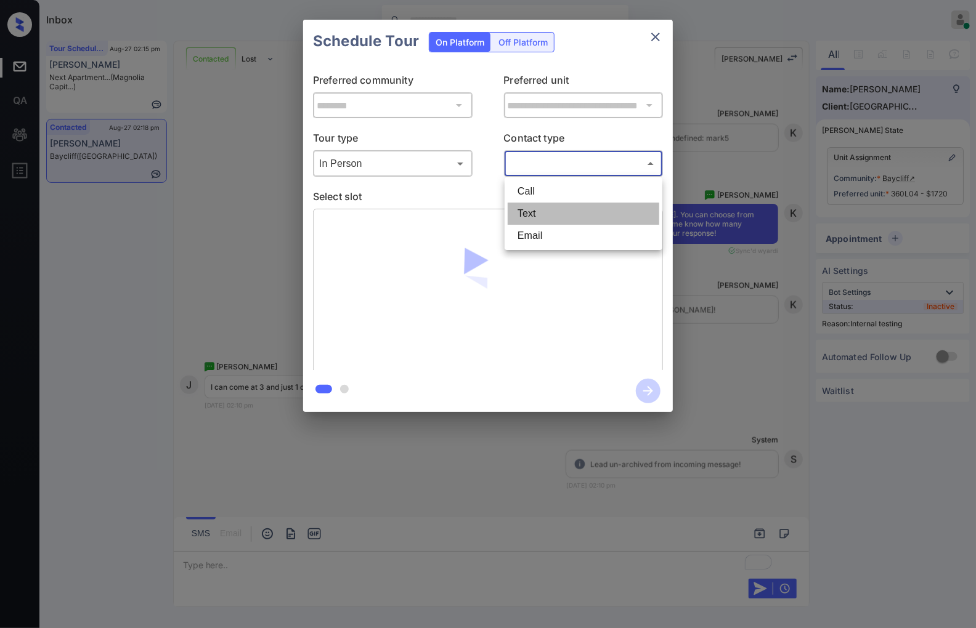
click at [545, 211] on li "Text" at bounding box center [584, 214] width 152 height 22
type input "****"
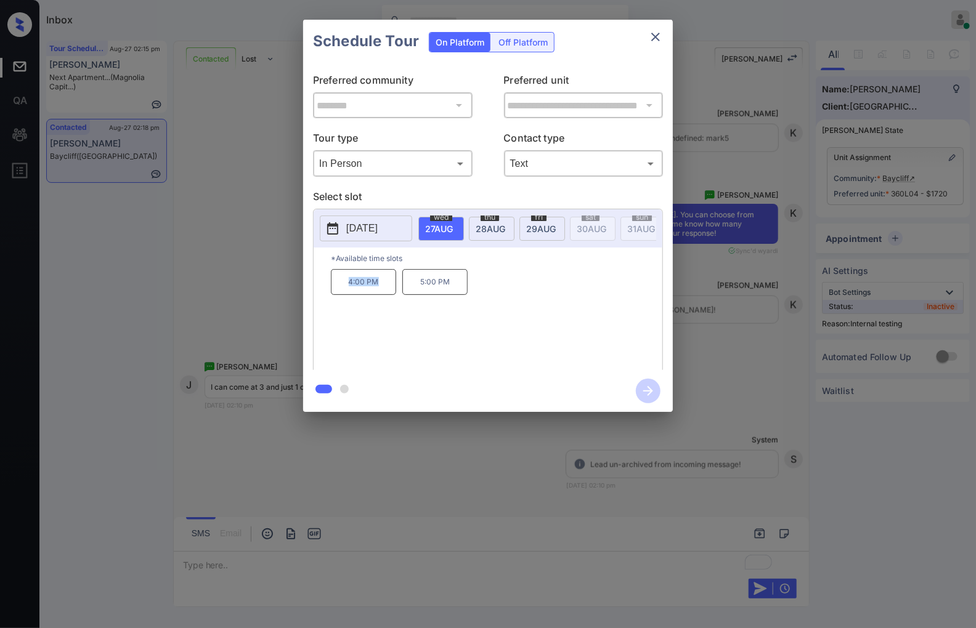
drag, startPoint x: 385, startPoint y: 293, endPoint x: 335, endPoint y: 295, distance: 50.6
click at [335, 295] on p "4:00 PM" at bounding box center [363, 282] width 65 height 26
copy p "4:00 PM"
drag, startPoint x: 417, startPoint y: 297, endPoint x: 431, endPoint y: 295, distance: 14.4
click at [453, 293] on p "5:00 PM" at bounding box center [434, 282] width 65 height 26
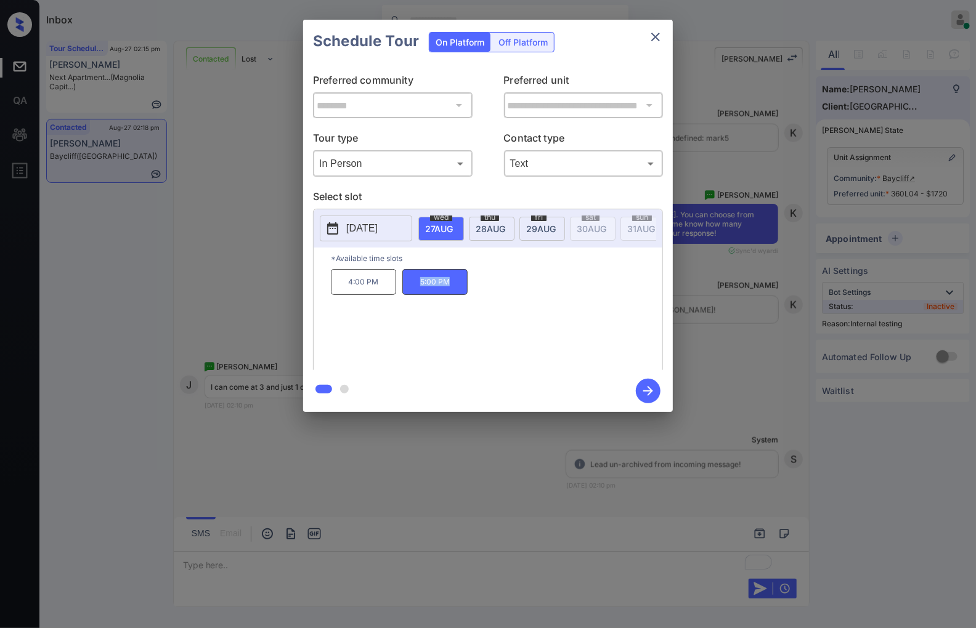
copy p "5:00 PM"
click at [389, 462] on div at bounding box center [488, 314] width 976 height 628
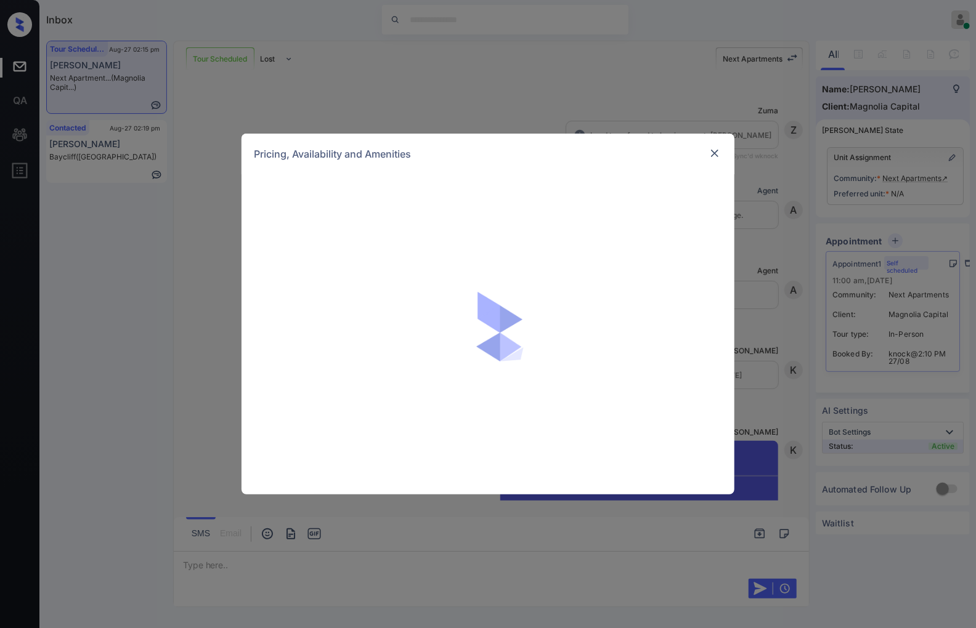
scroll to position [999, 0]
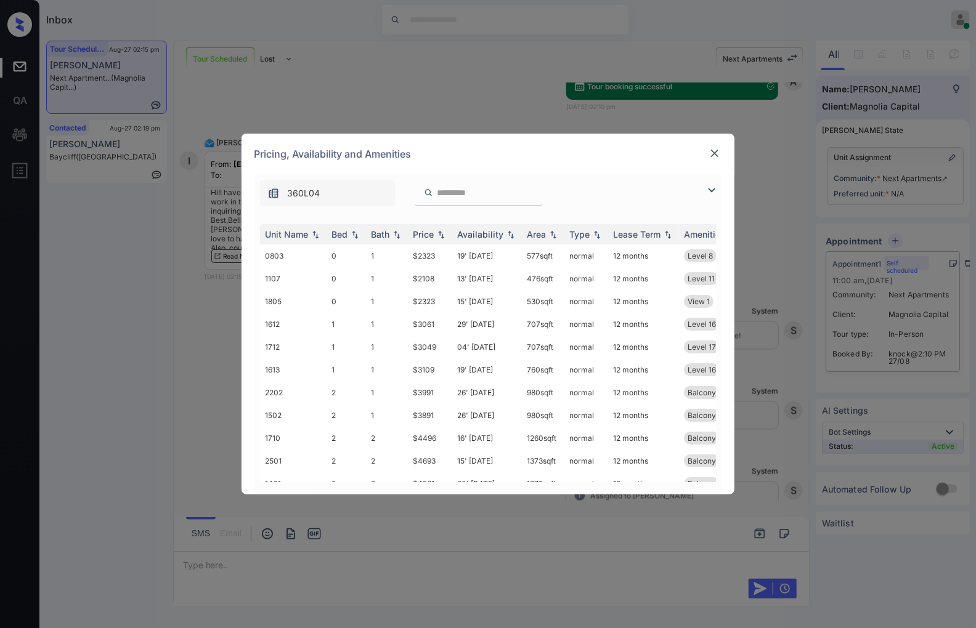
click at [457, 195] on input "search" at bounding box center [486, 193] width 101 height 10
paste input "****"
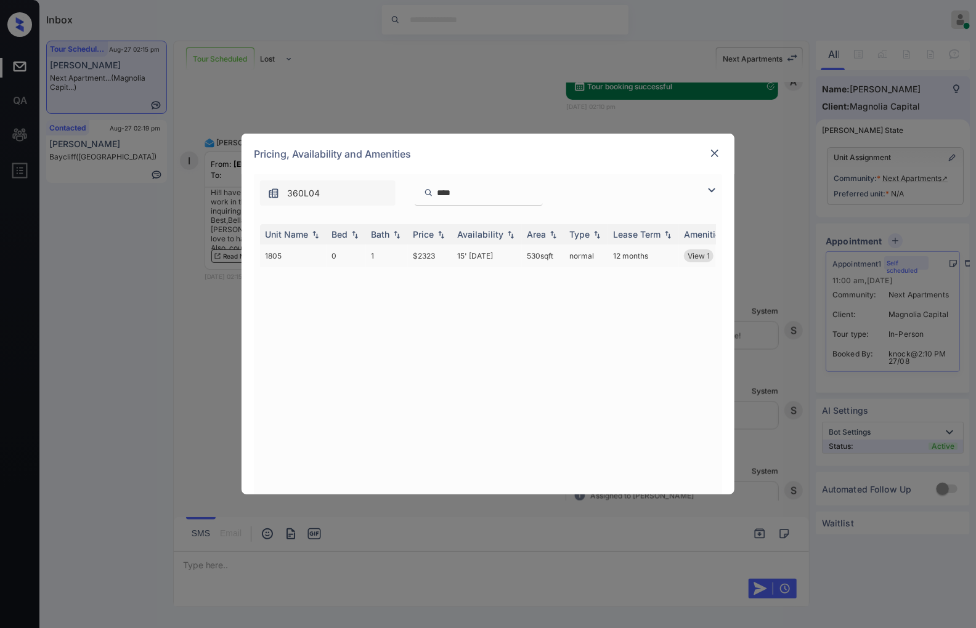
type input "****"
click at [440, 254] on td "$2323" at bounding box center [430, 256] width 44 height 23
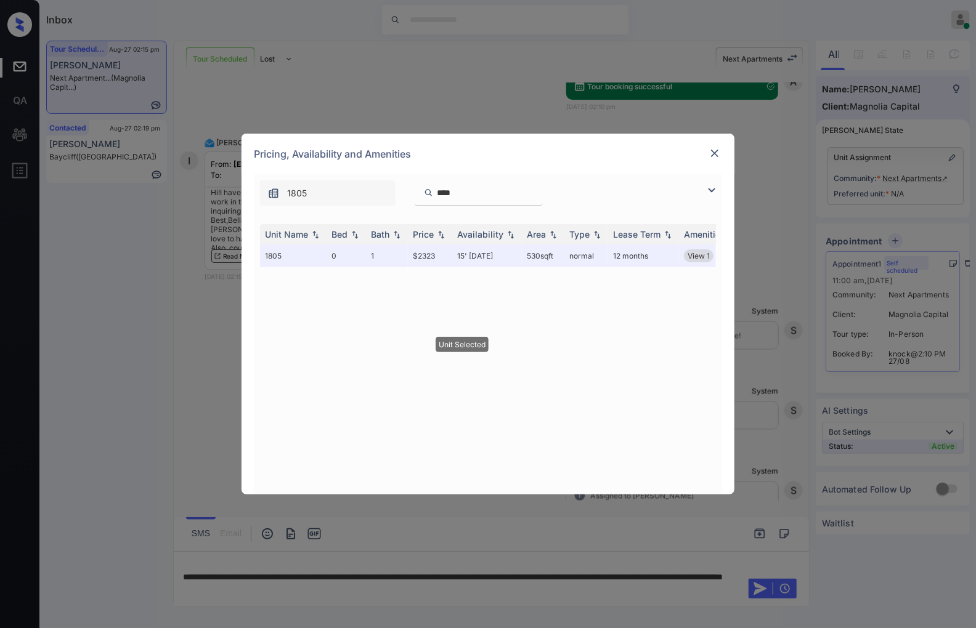
click at [715, 156] on img at bounding box center [715, 153] width 12 height 12
